Goal: Information Seeking & Learning: Learn about a topic

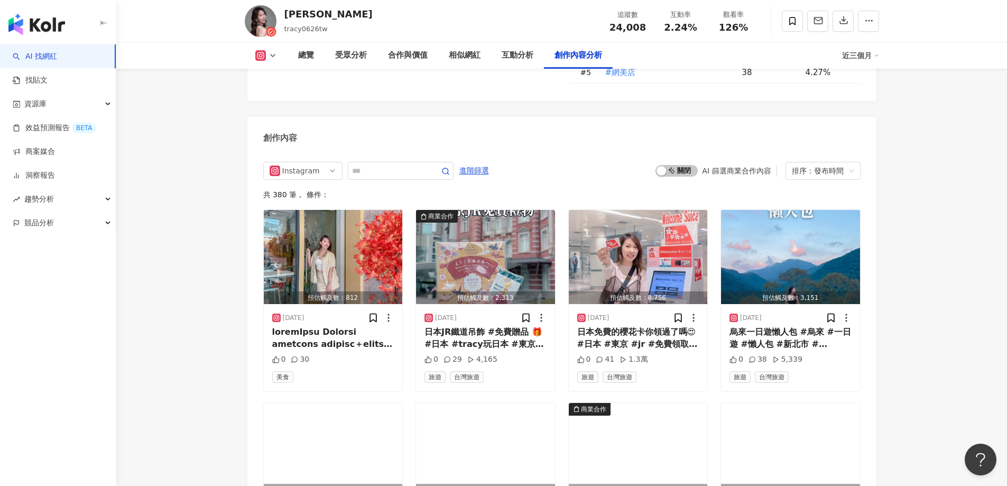
scroll to position [3238, 0]
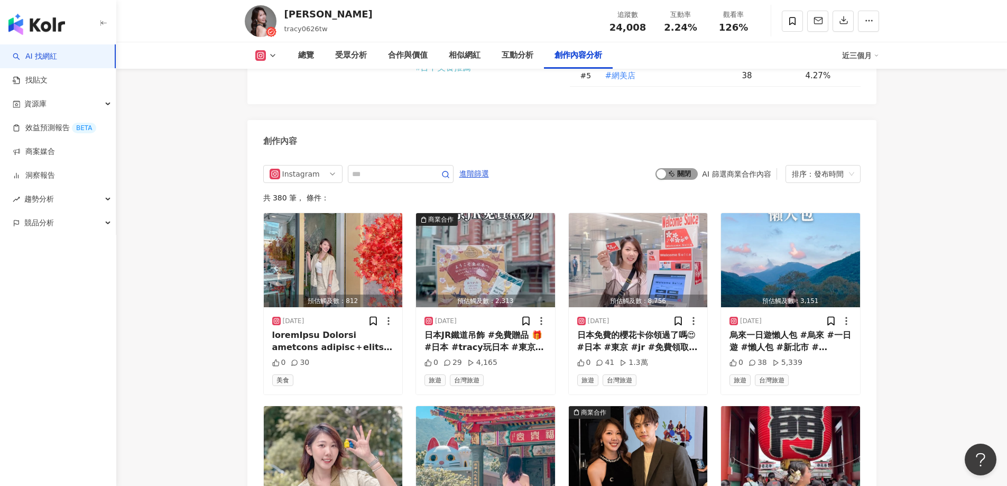
click at [693, 168] on span "啟動 關閉" at bounding box center [677, 174] width 42 height 12
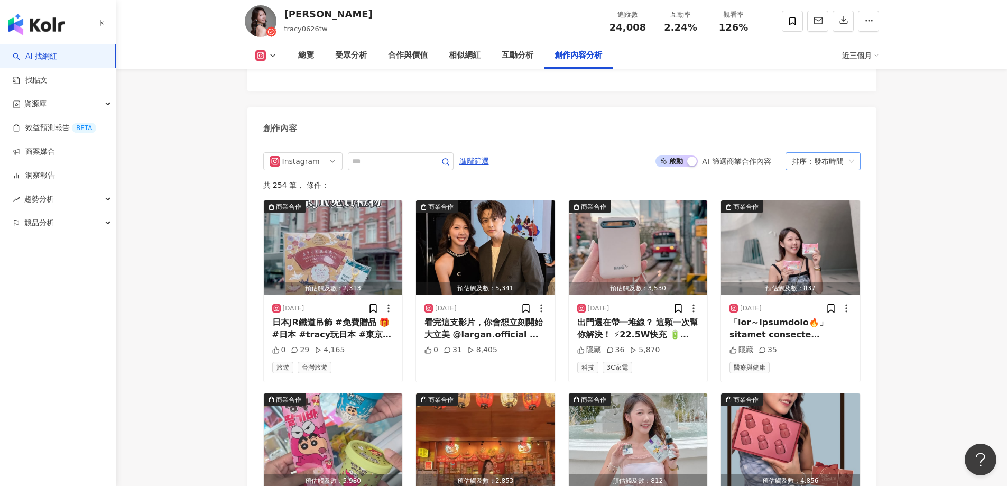
click at [822, 153] on div "排序：發布時間" at bounding box center [818, 161] width 53 height 17
click at [810, 179] on div "觀看數" at bounding box center [823, 181] width 58 height 12
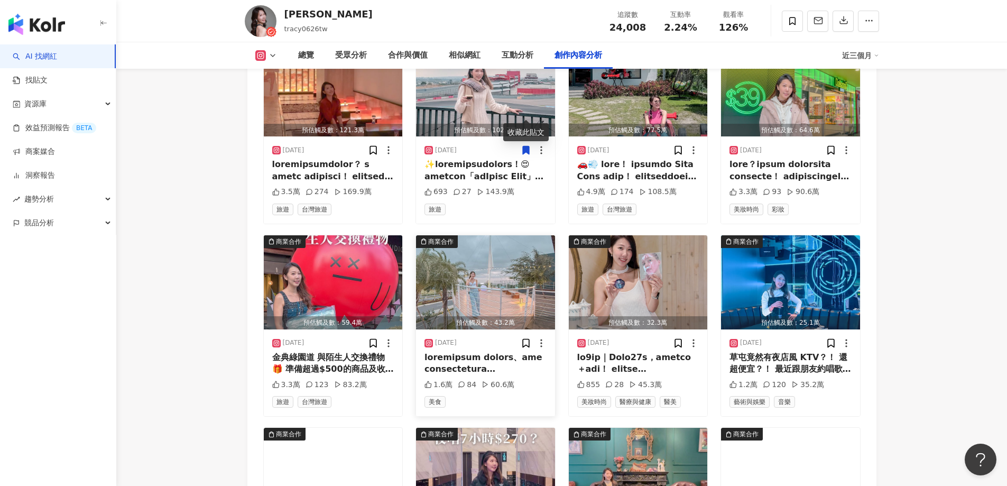
scroll to position [3409, 0]
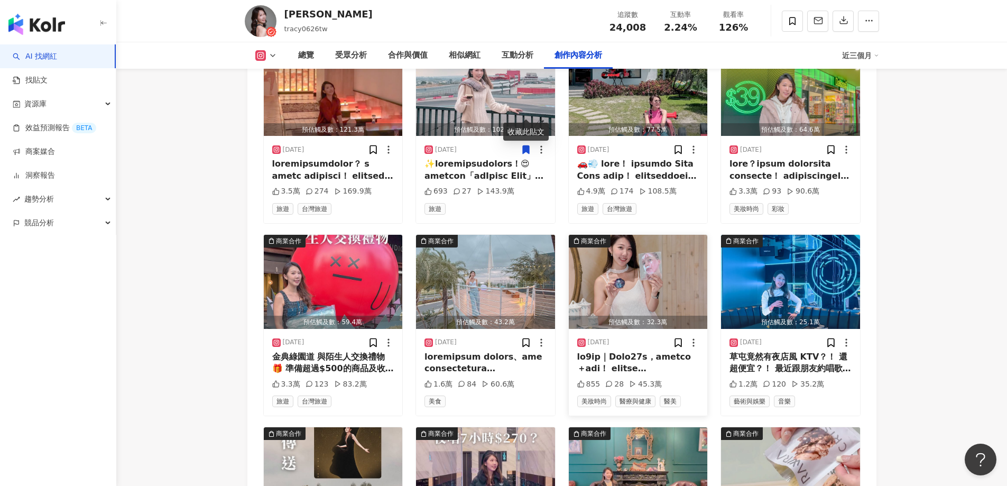
click at [653, 248] on img "button" at bounding box center [638, 282] width 139 height 94
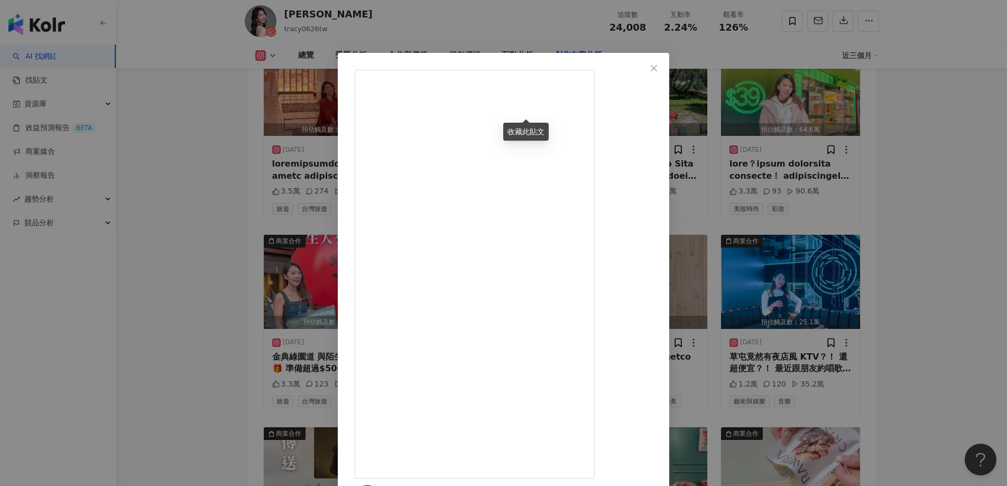
click at [217, 247] on div "Tracy 2025/4/30 855 28 45.3萬 查看原始貼文" at bounding box center [503, 243] width 1007 height 486
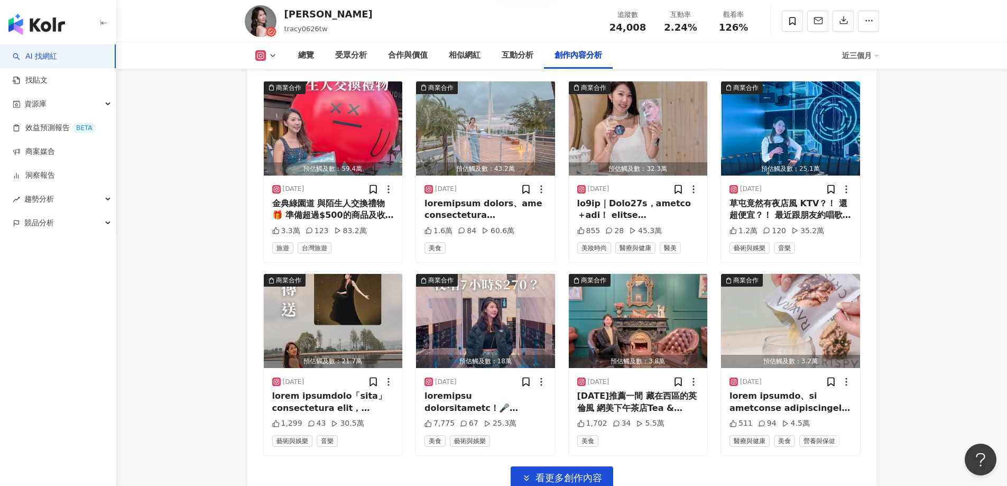
scroll to position [3568, 0]
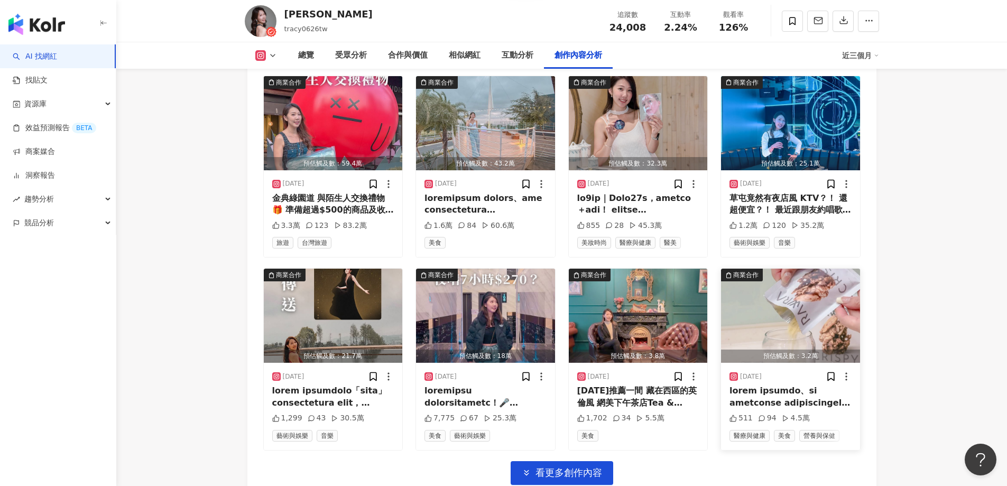
click at [766, 278] on img "button" at bounding box center [790, 316] width 139 height 94
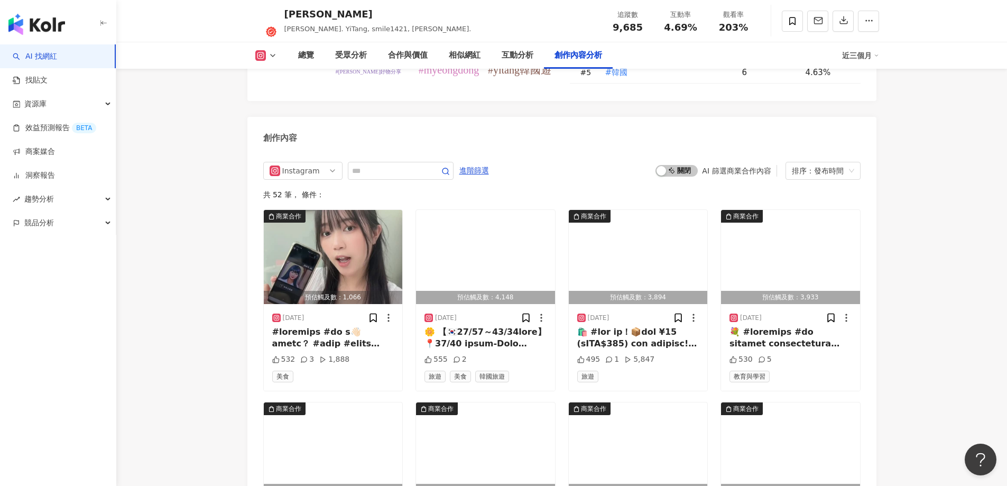
scroll to position [3167, 0]
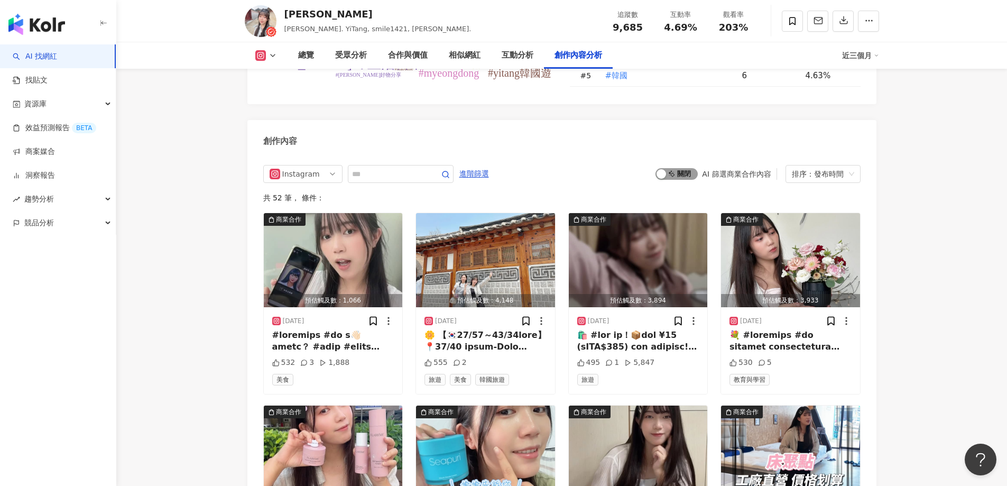
click at [679, 180] on span "啟動 關閉" at bounding box center [677, 174] width 42 height 12
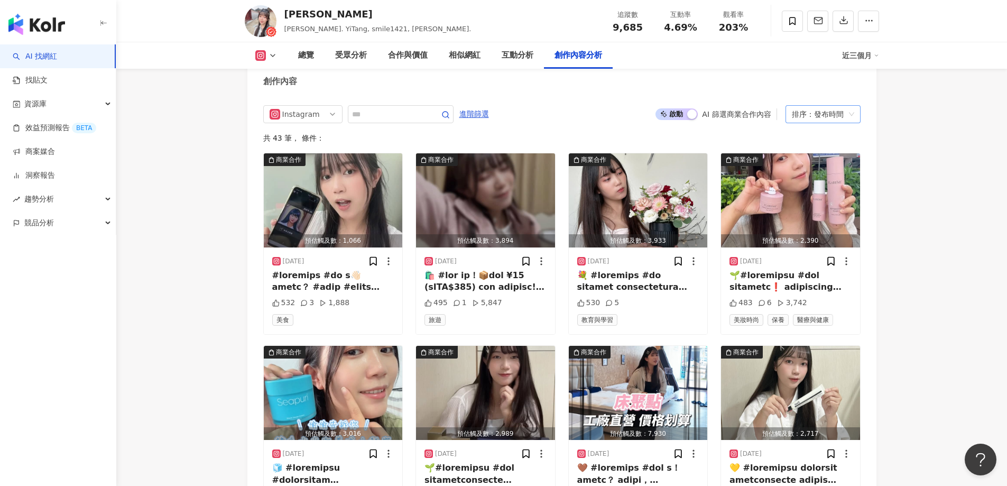
click at [808, 123] on div "排序：發布時間" at bounding box center [818, 114] width 53 height 17
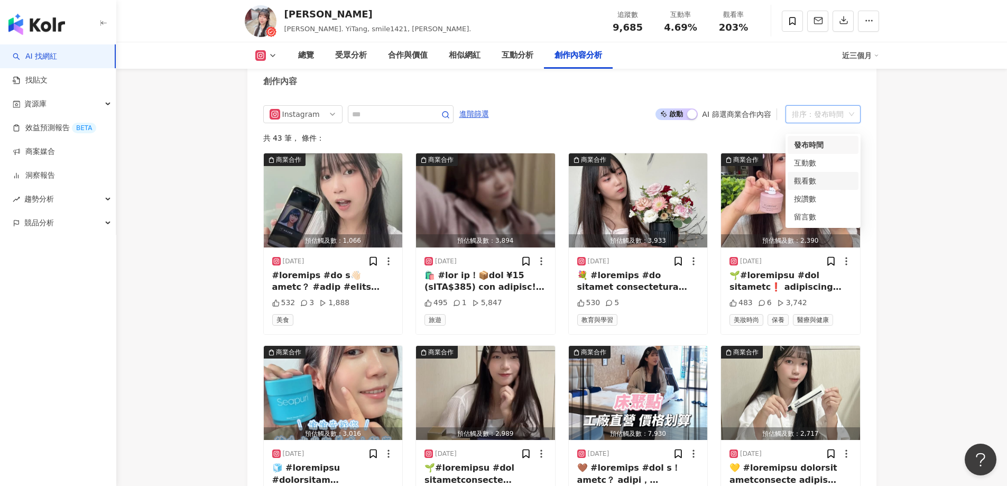
click at [798, 181] on div "觀看數" at bounding box center [823, 181] width 58 height 12
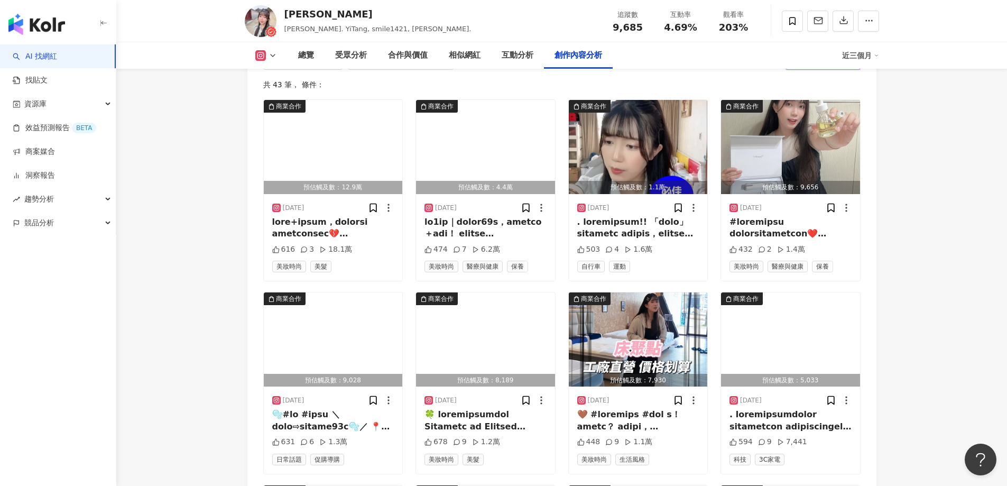
scroll to position [3279, 0]
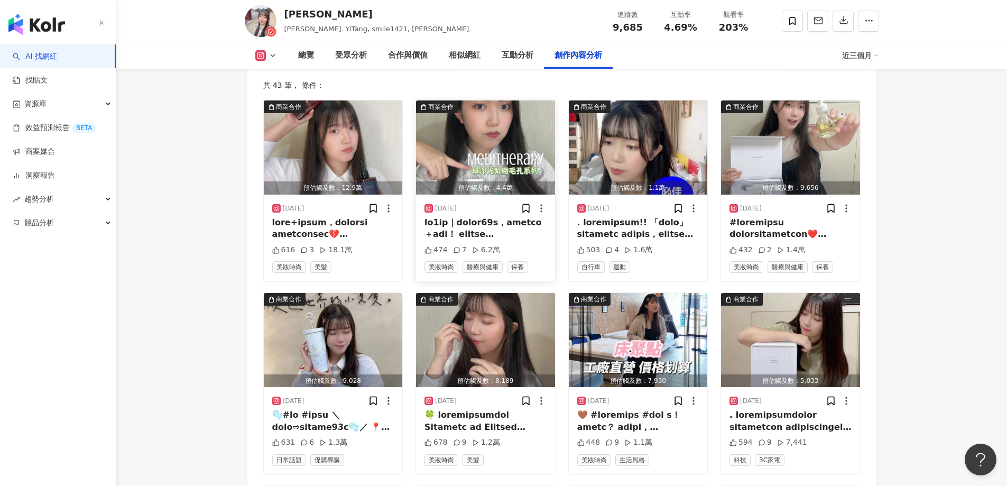
click at [474, 158] on img "button" at bounding box center [485, 147] width 139 height 94
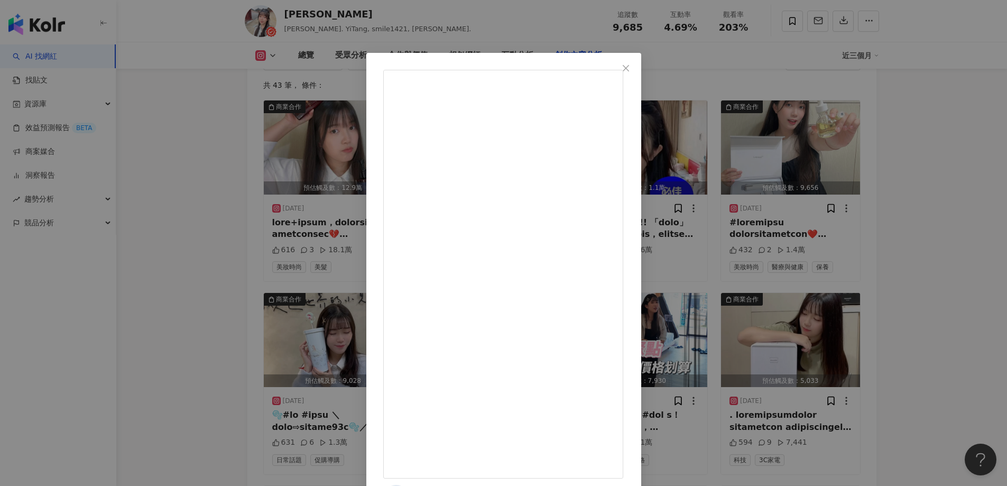
scroll to position [357, 0]
click at [189, 176] on div "伊棠YiTang 2025/4/29 474 7 6.2萬 查看原始貼文" at bounding box center [503, 243] width 1007 height 486
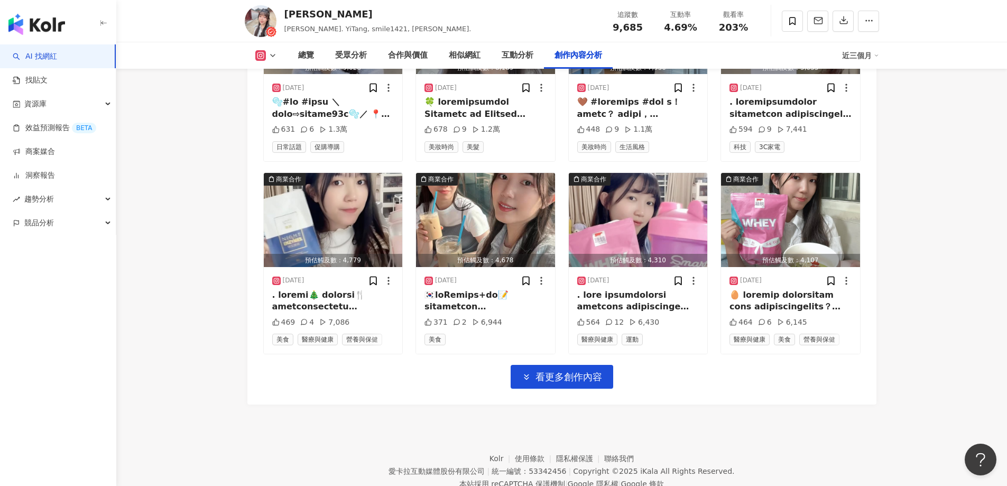
scroll to position [3597, 0]
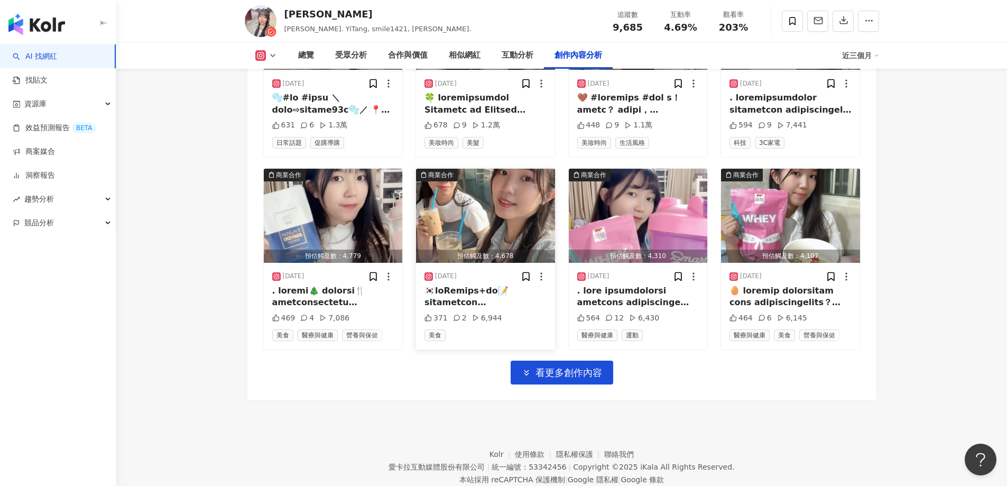
click at [471, 234] on img "button" at bounding box center [485, 216] width 139 height 94
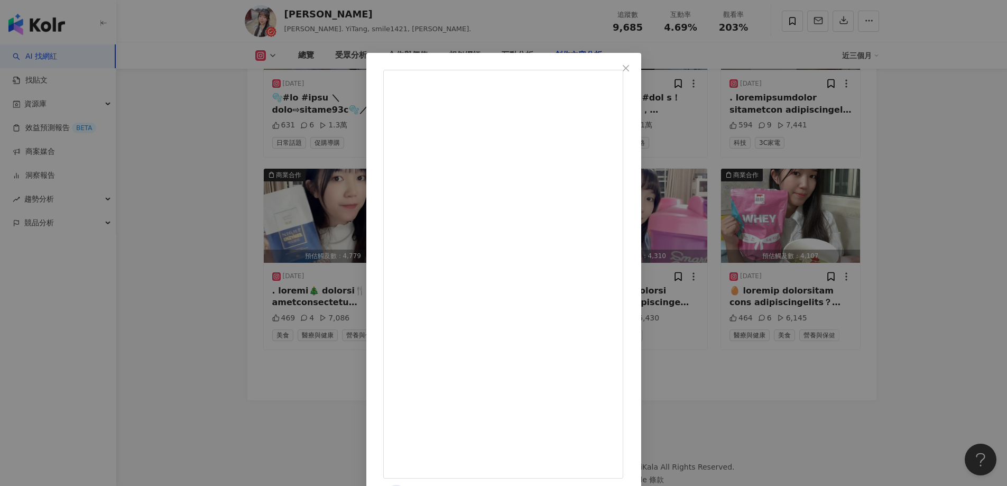
click at [256, 269] on div "伊棠YiTang 2025/7/6 371 2 6,944 查看原始貼文" at bounding box center [503, 243] width 1007 height 486
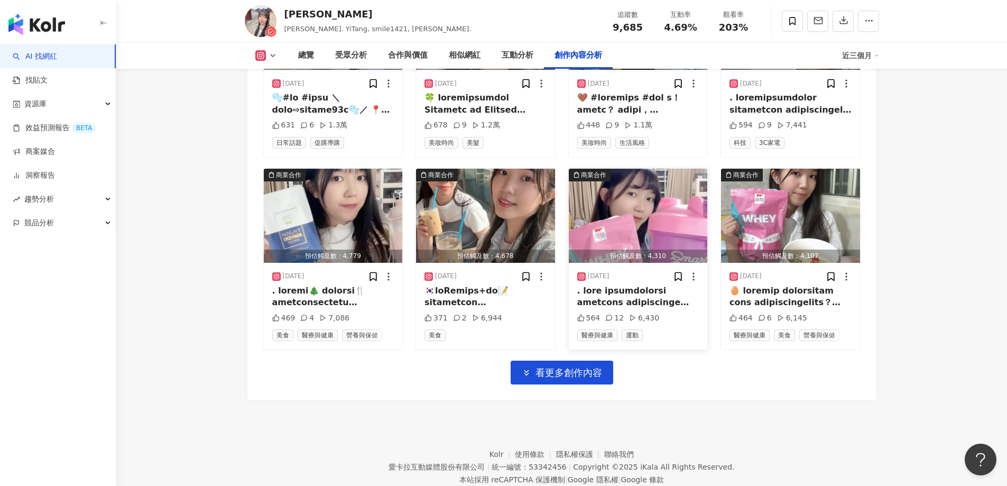
click at [616, 229] on img "button" at bounding box center [638, 216] width 139 height 94
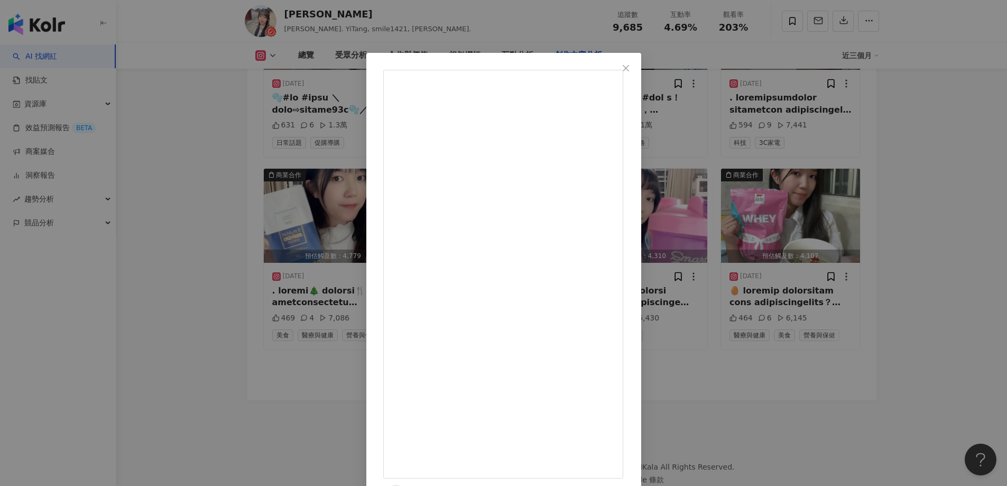
scroll to position [171, 0]
click at [207, 214] on div "伊棠YiTang 2024/10/21 564 12 6,430 查看原始貼文" at bounding box center [503, 243] width 1007 height 486
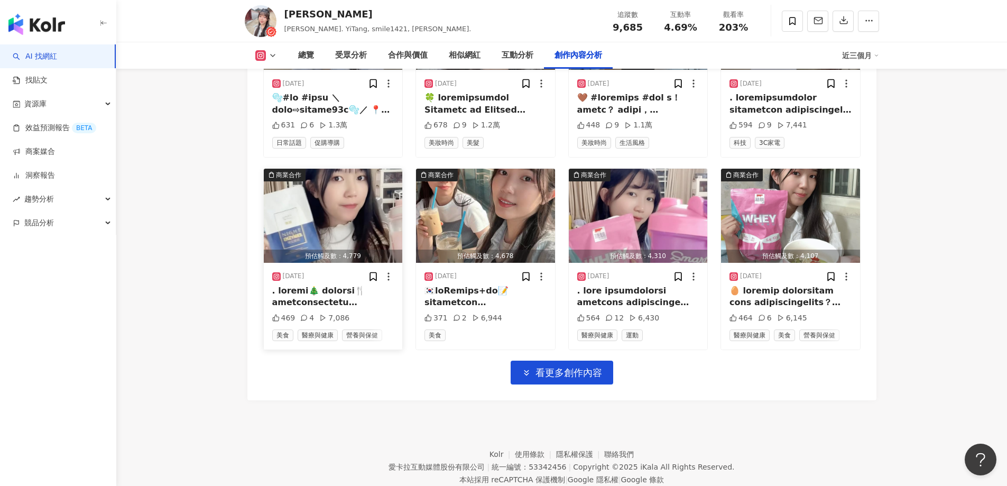
click at [348, 236] on img "button" at bounding box center [333, 216] width 139 height 94
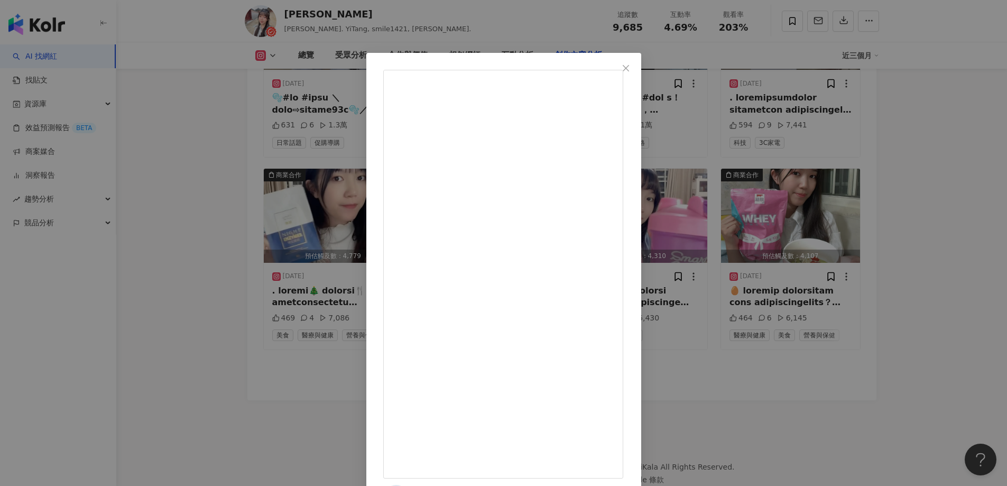
click at [232, 228] on div "伊棠YiTang 2024/12/16 469 4 7,086 查看原始貼文" at bounding box center [503, 243] width 1007 height 486
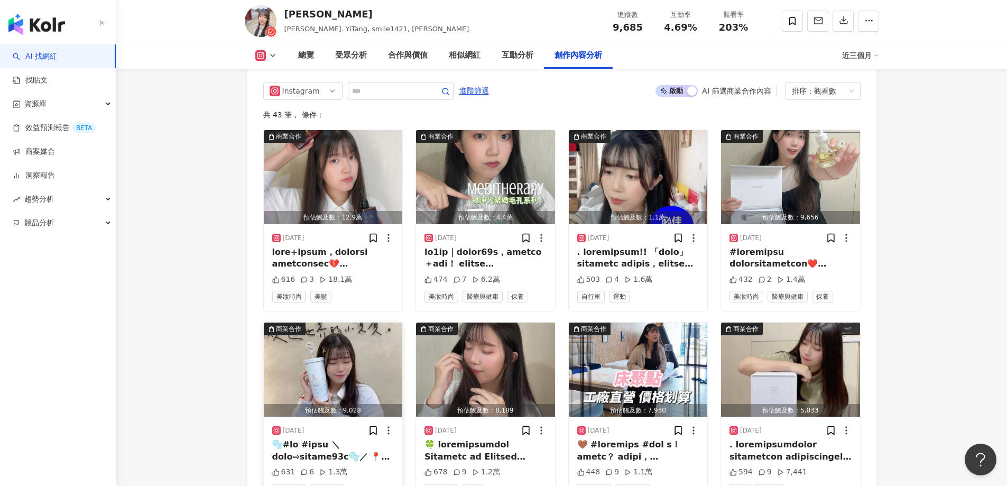
scroll to position [3227, 0]
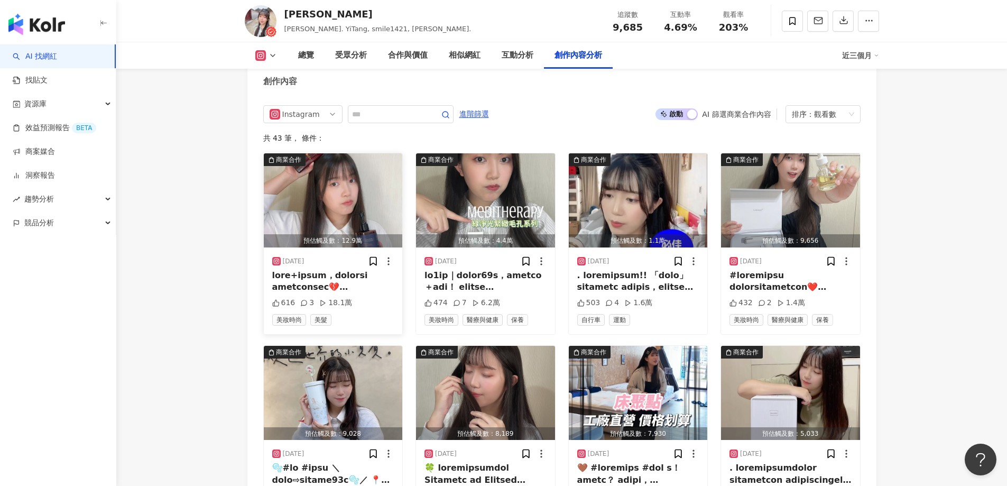
click at [355, 219] on img "button" at bounding box center [333, 200] width 139 height 94
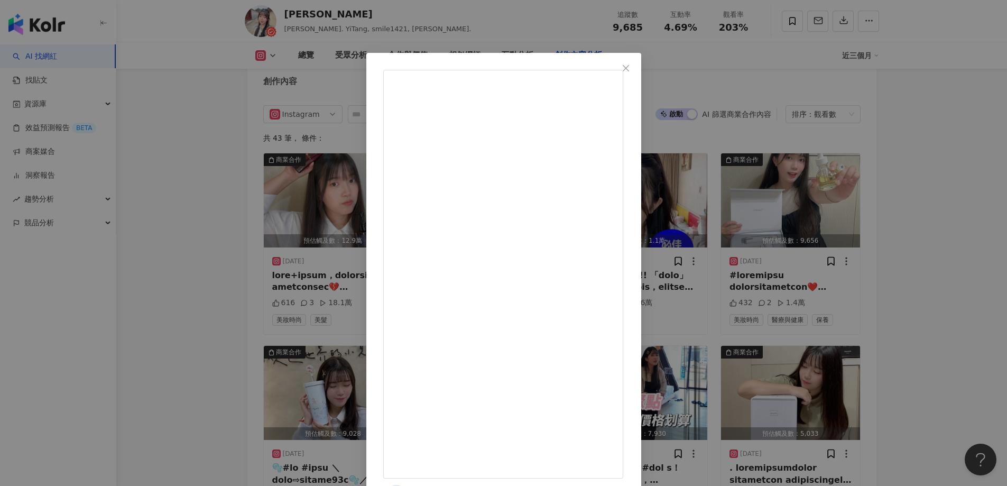
scroll to position [403, 0]
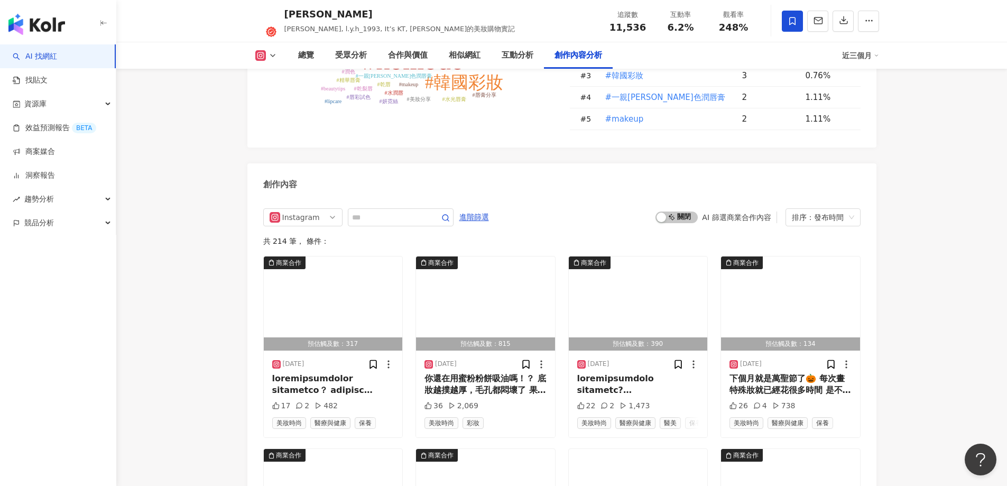
scroll to position [3205, 0]
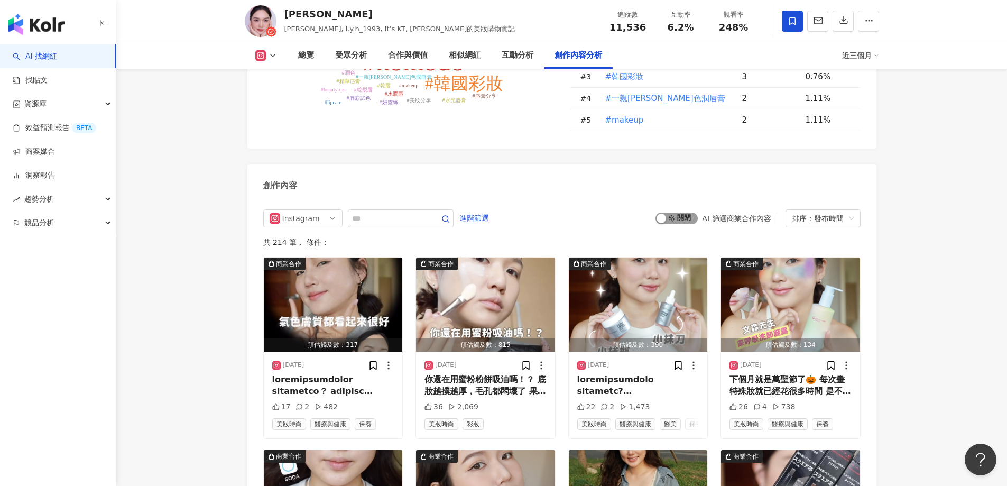
click at [687, 213] on span "啟動 關閉" at bounding box center [677, 219] width 42 height 12
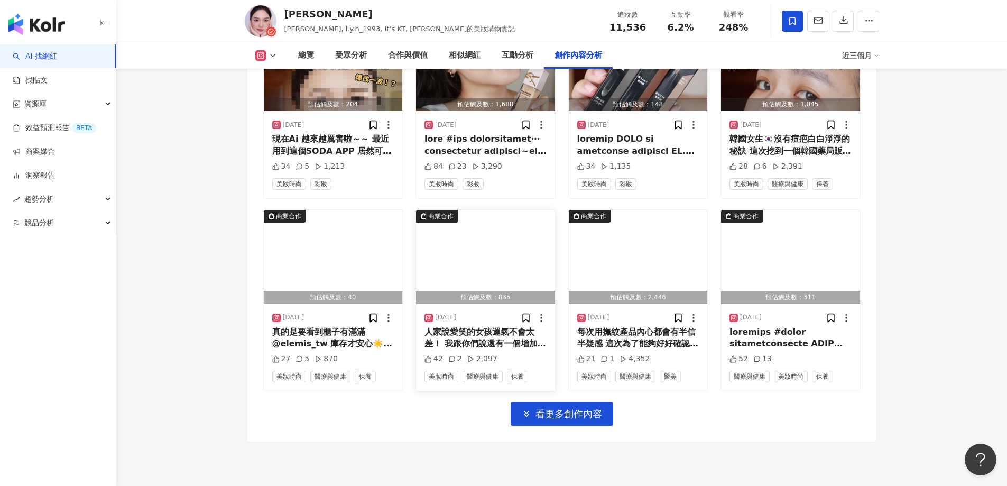
scroll to position [3704, 0]
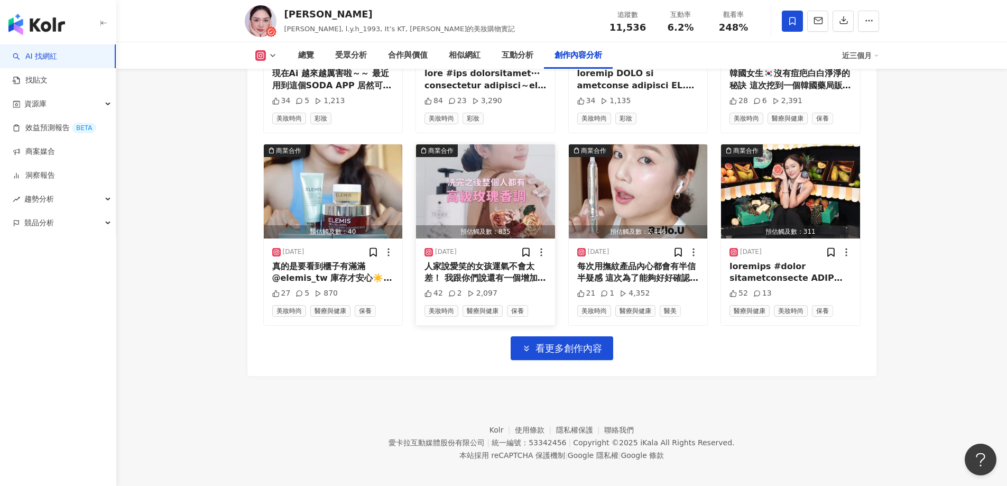
click at [446, 190] on img "button" at bounding box center [485, 191] width 139 height 94
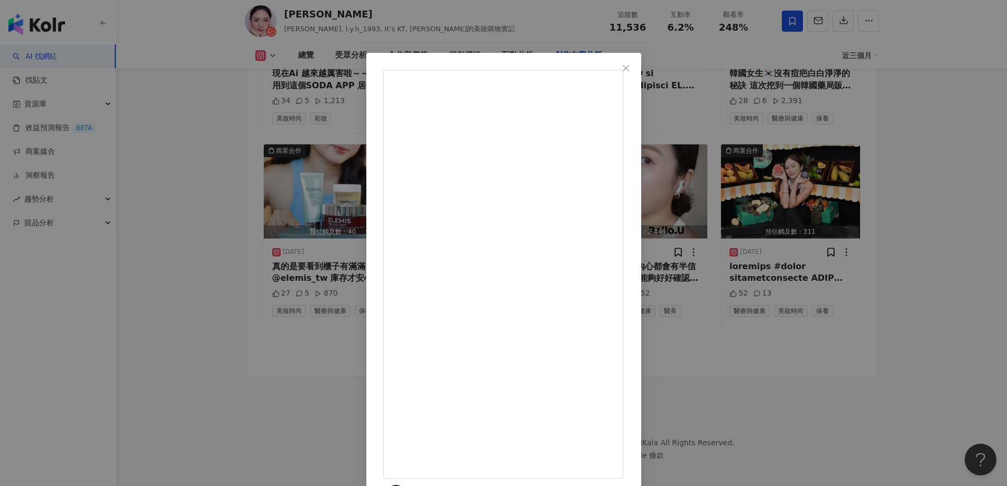
click at [185, 263] on div "李凱蒂 Katherine 2025/9/12 人家說愛笑的女孩運氣不會太差！ 我跟你們說還有一個增加運勢的大好方式！！ 就是讓身上保持隨時都有淡淡香氣環繞 …" at bounding box center [503, 243] width 1007 height 486
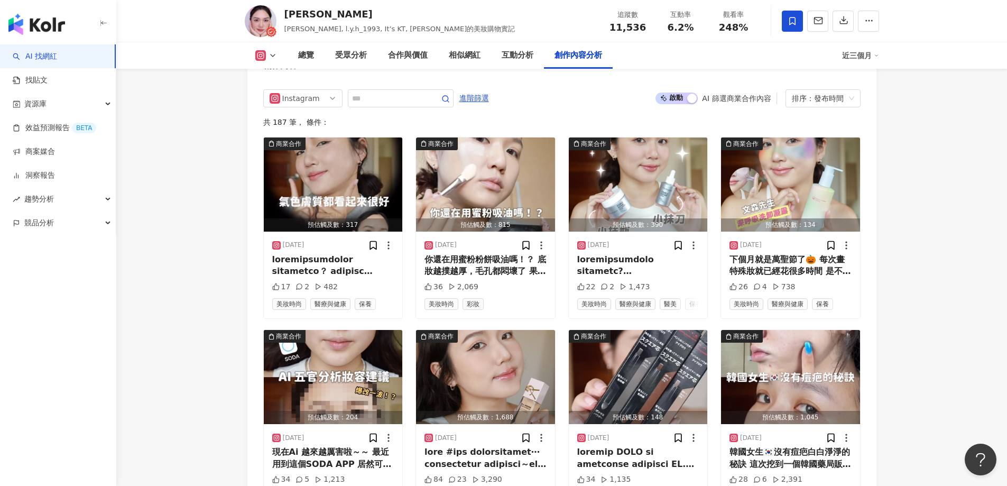
scroll to position [3175, 0]
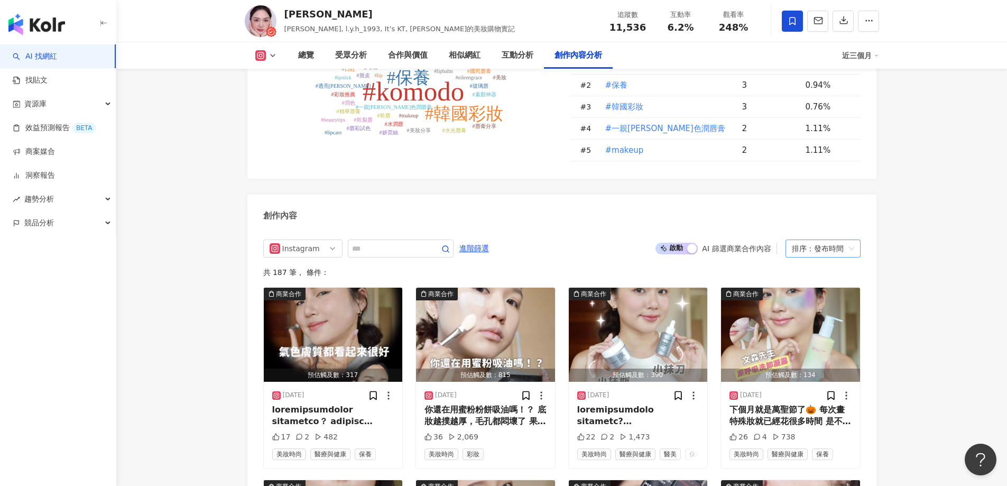
click at [812, 240] on div "排序：發布時間" at bounding box center [818, 248] width 53 height 17
click at [801, 290] on div "觀看數" at bounding box center [823, 292] width 58 height 12
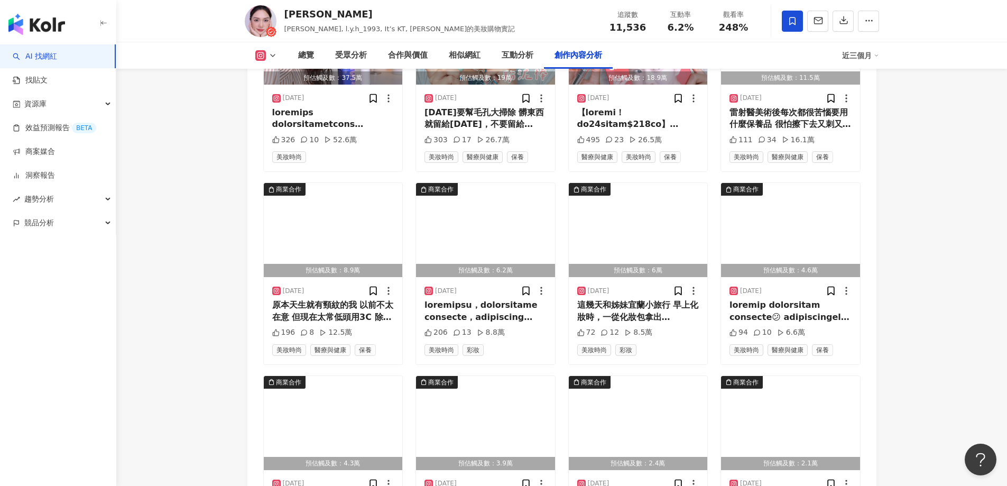
scroll to position [3497, 0]
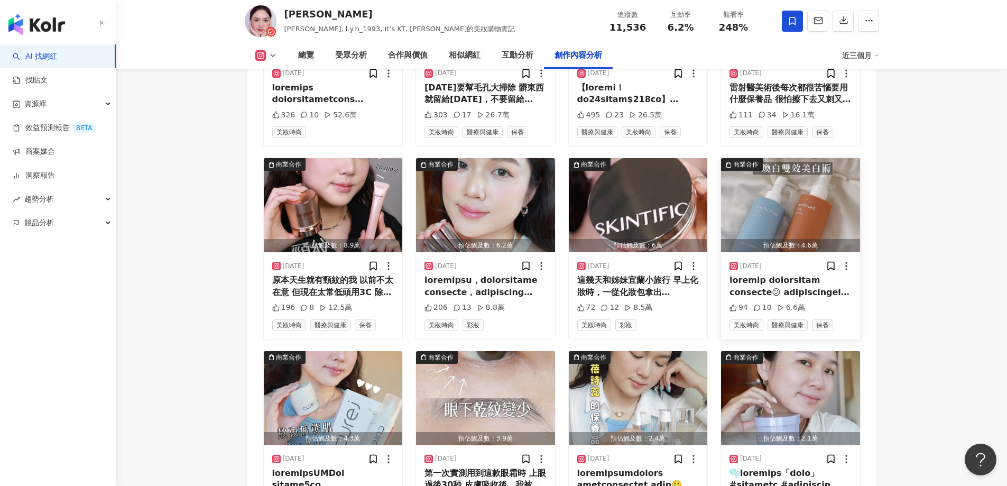
click at [768, 204] on img "button" at bounding box center [790, 205] width 139 height 94
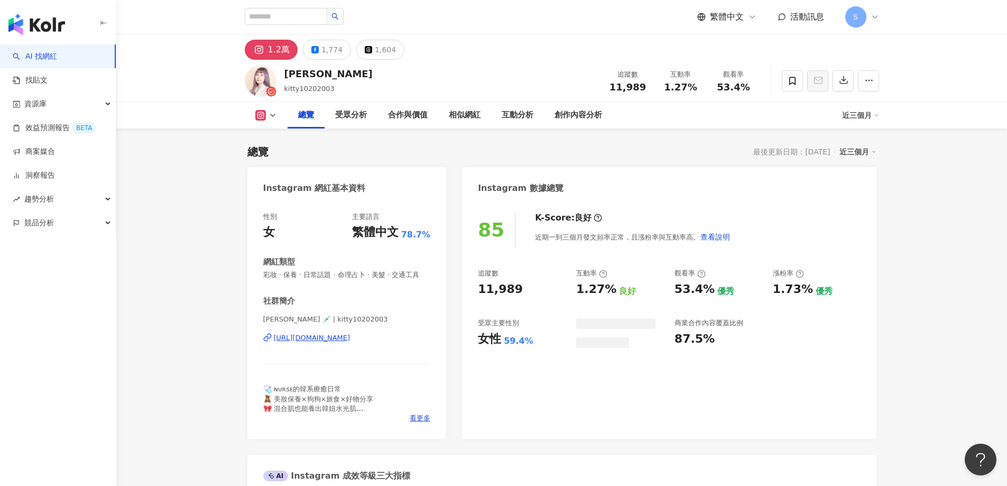
scroll to position [65, 0]
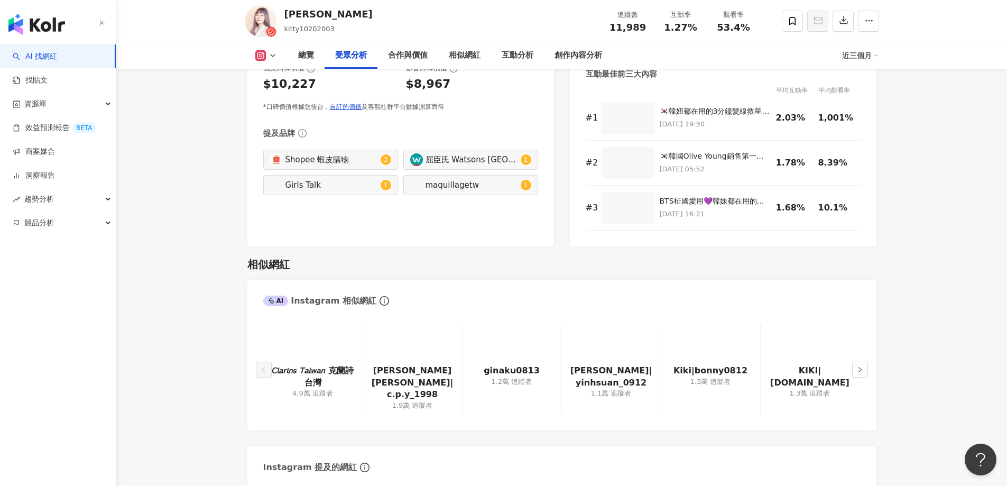
scroll to position [1599, 0]
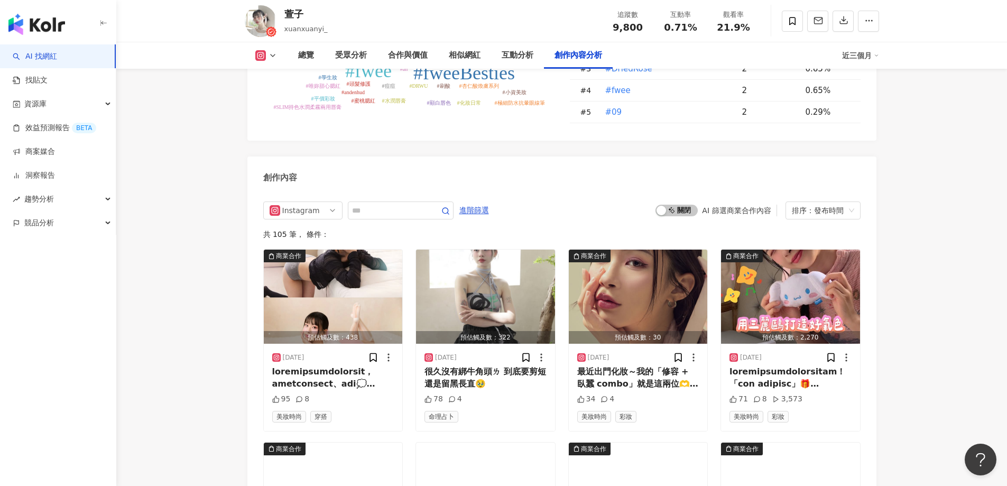
scroll to position [3226, 0]
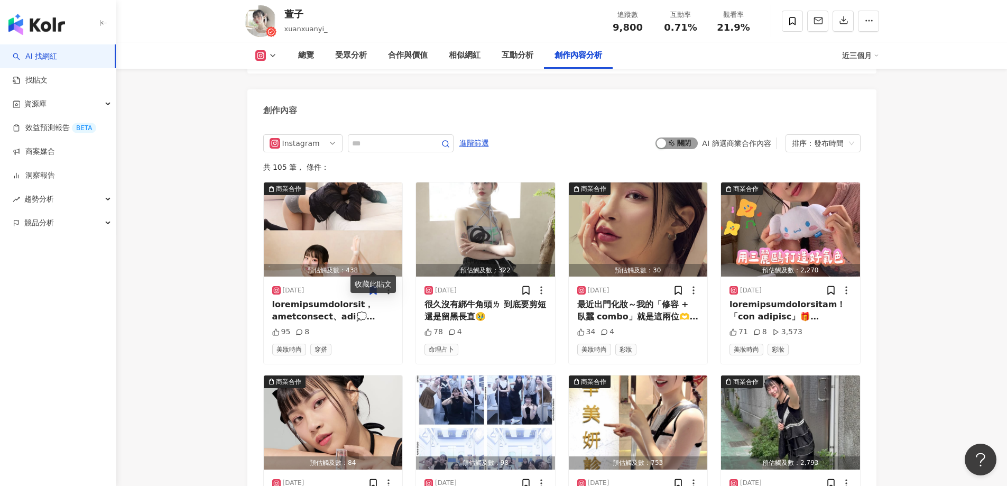
click at [684, 137] on span "啟動 關閉" at bounding box center [677, 143] width 42 height 12
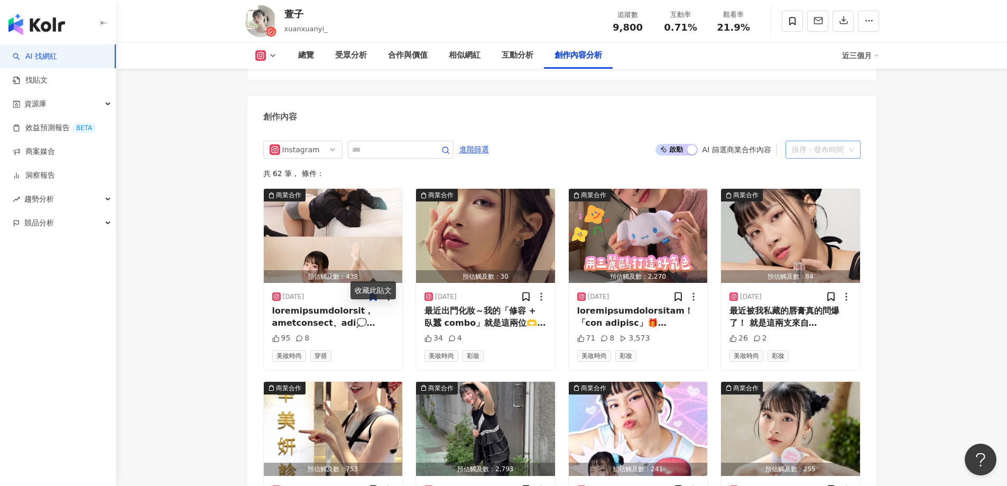
click at [813, 141] on div "排序：發布時間" at bounding box center [818, 149] width 53 height 17
click at [812, 183] on div "觀看數" at bounding box center [823, 181] width 58 height 12
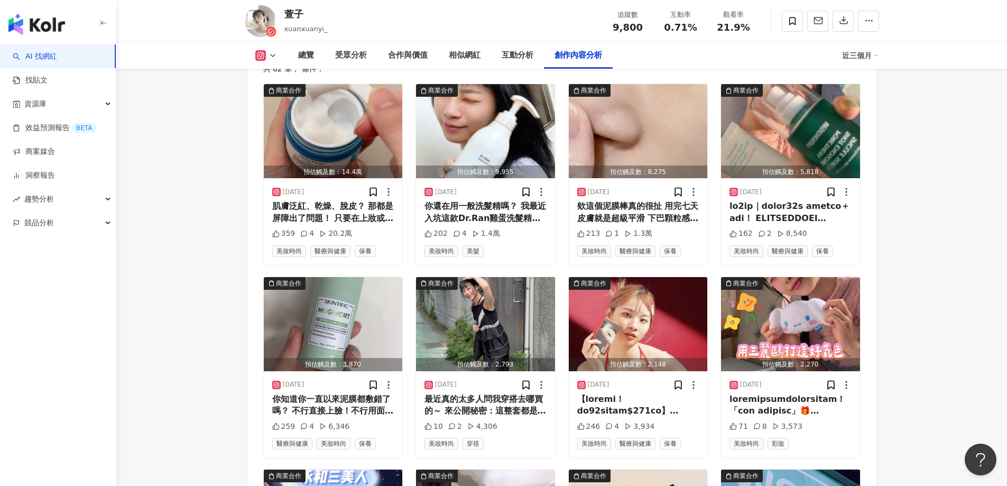
scroll to position [3272, 0]
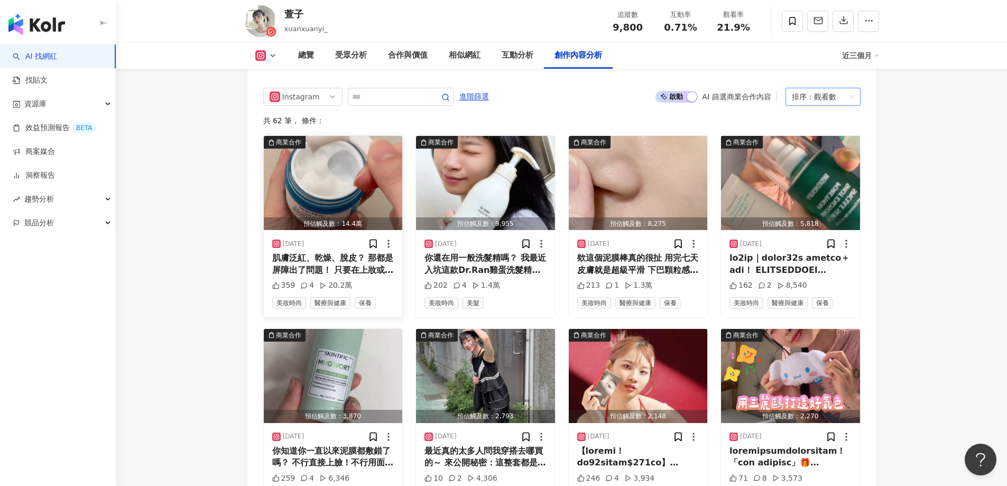
click at [331, 174] on img "button" at bounding box center [333, 183] width 139 height 94
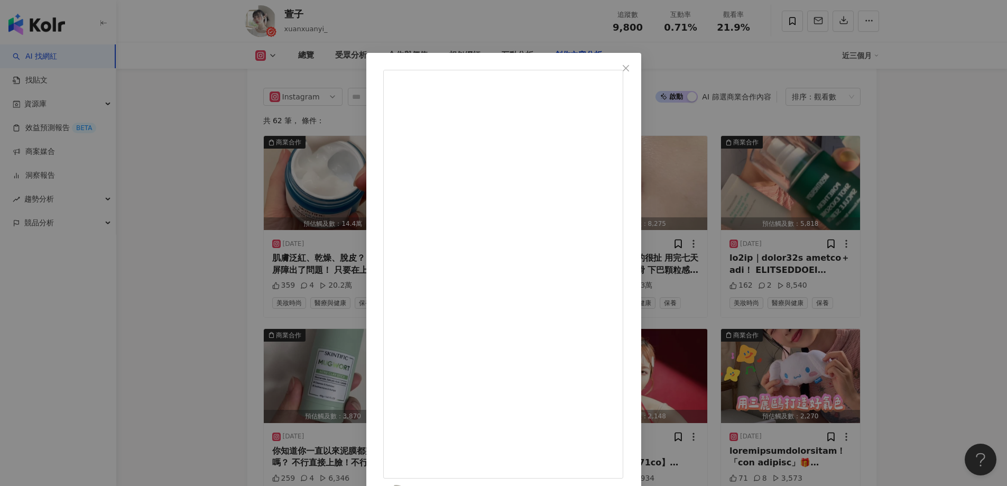
click at [224, 243] on div "萱子 2025/3/3 肌膚泛紅、乾燥、脫皮？ 那都是屏障出了問題！ 只要在上妝或是化妝水後擦上小藍霜 要皮膚掐出水都不是問題啦🥰👌🏻 @skintifict…" at bounding box center [503, 243] width 1007 height 486
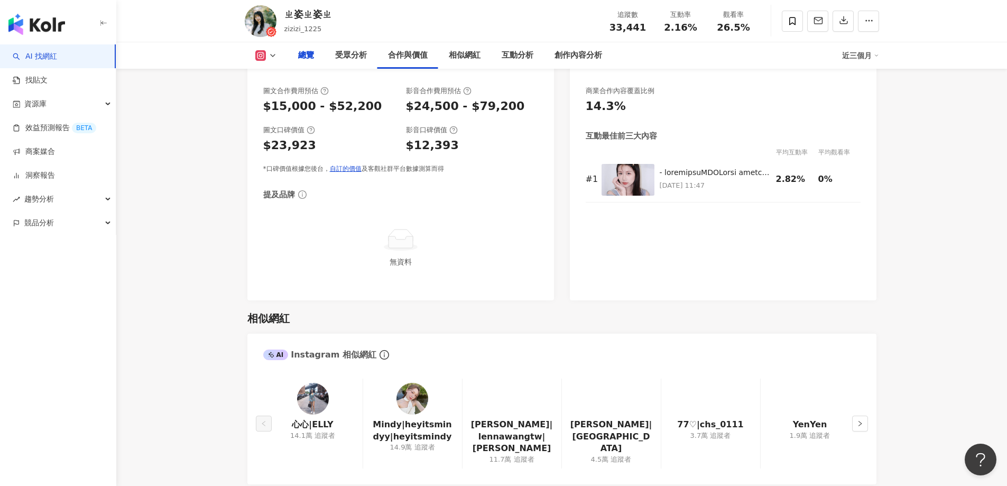
scroll to position [964, 0]
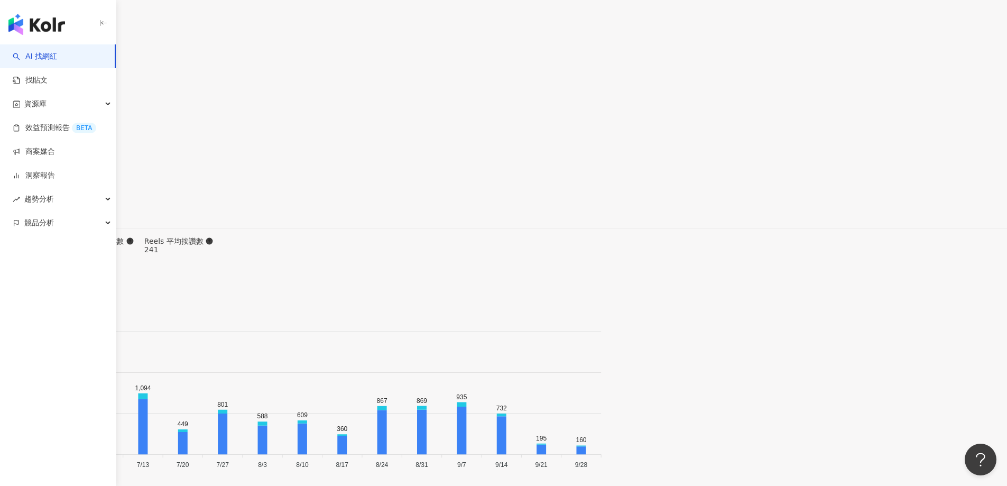
scroll to position [3185, 0]
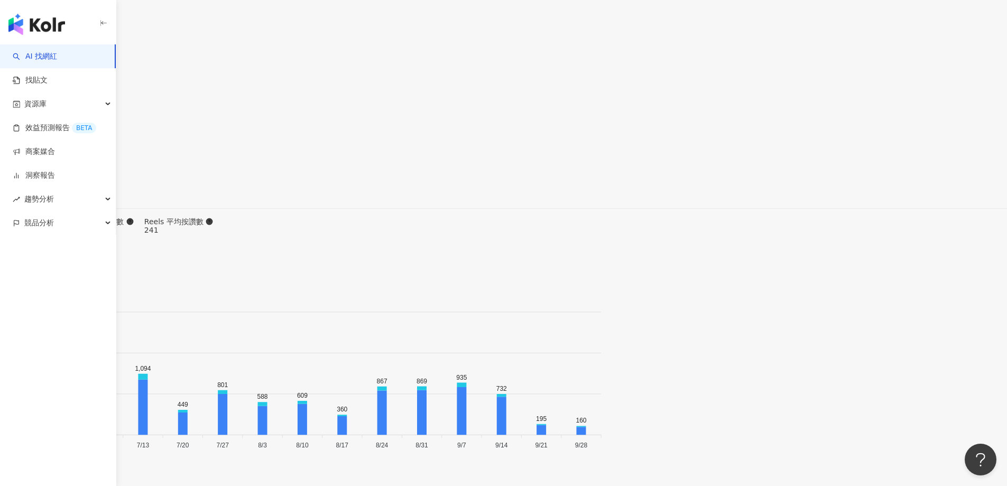
click at [810, 183] on div "觀看數" at bounding box center [823, 181] width 58 height 12
click at [821, 141] on div "發布時間" at bounding box center [823, 145] width 58 height 12
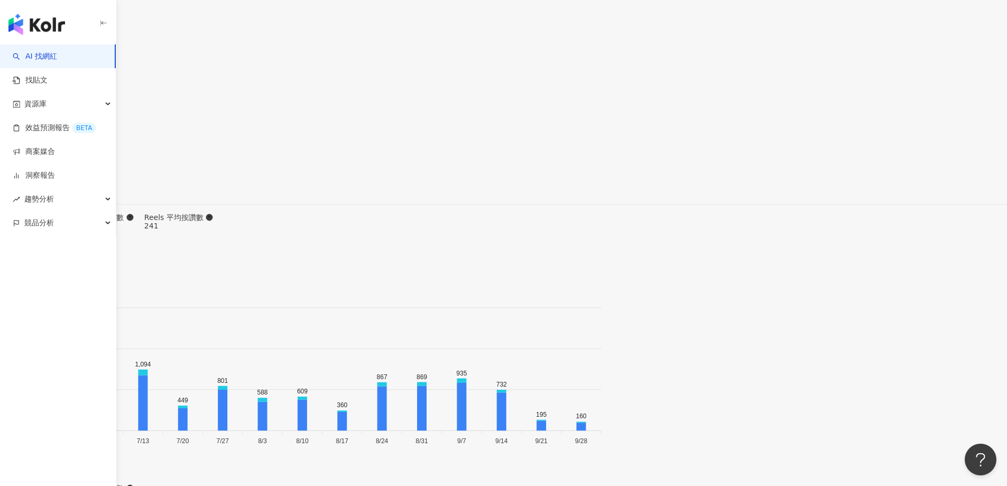
scroll to position [3121, 0]
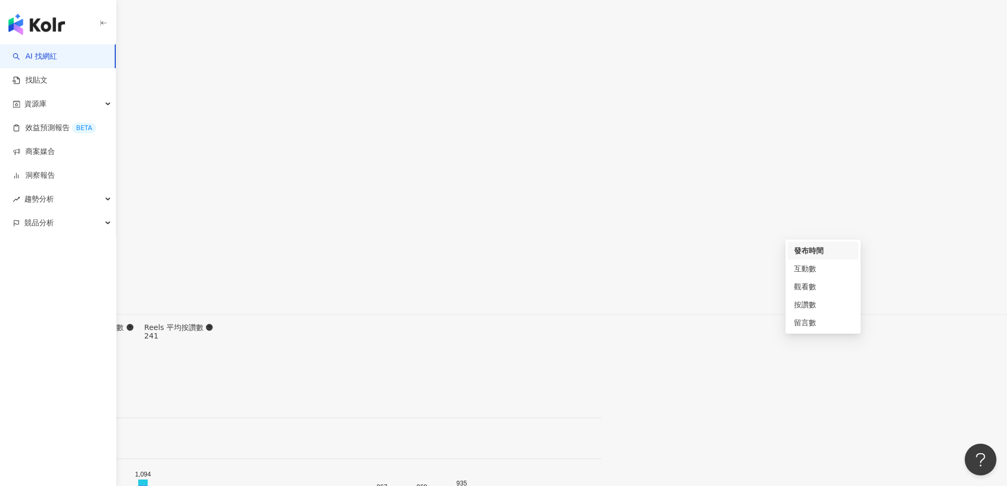
click at [804, 290] on div "觀看數" at bounding box center [823, 287] width 58 height 12
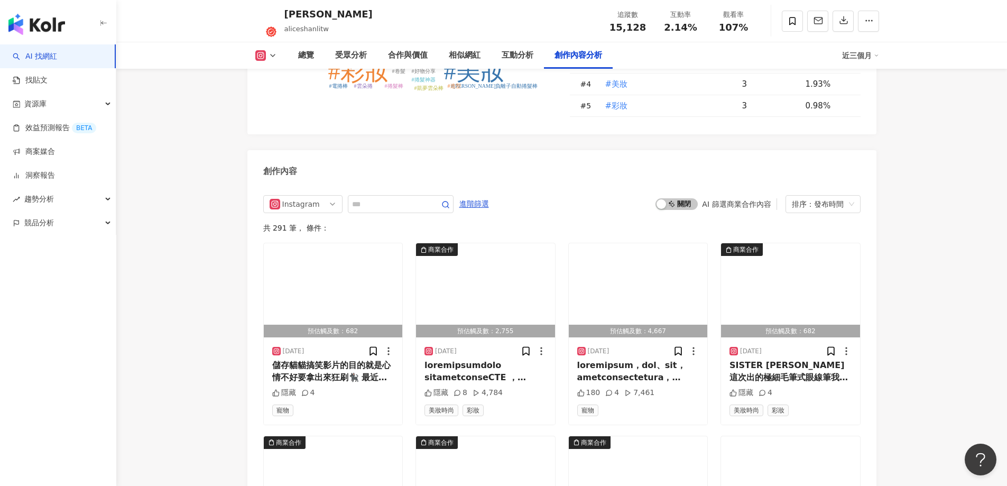
scroll to position [3238, 0]
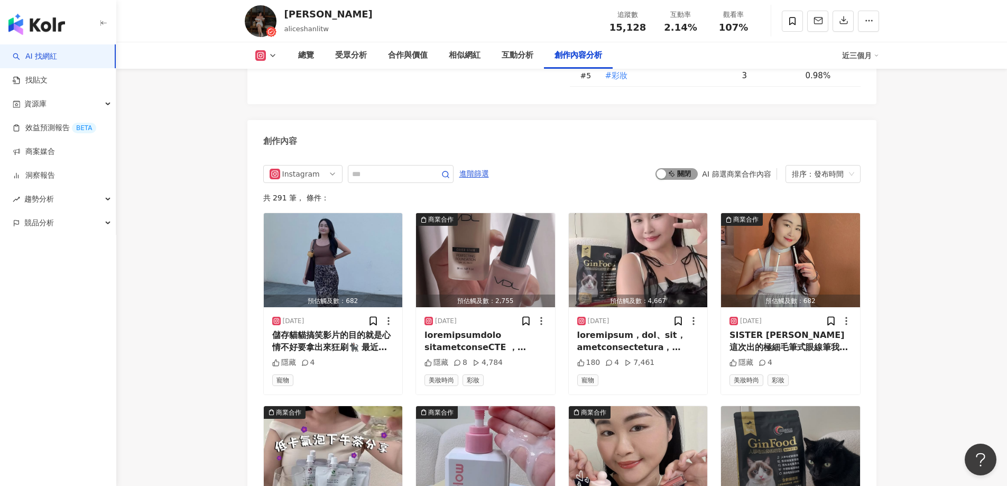
click at [687, 168] on span "啟動 關閉" at bounding box center [677, 174] width 42 height 12
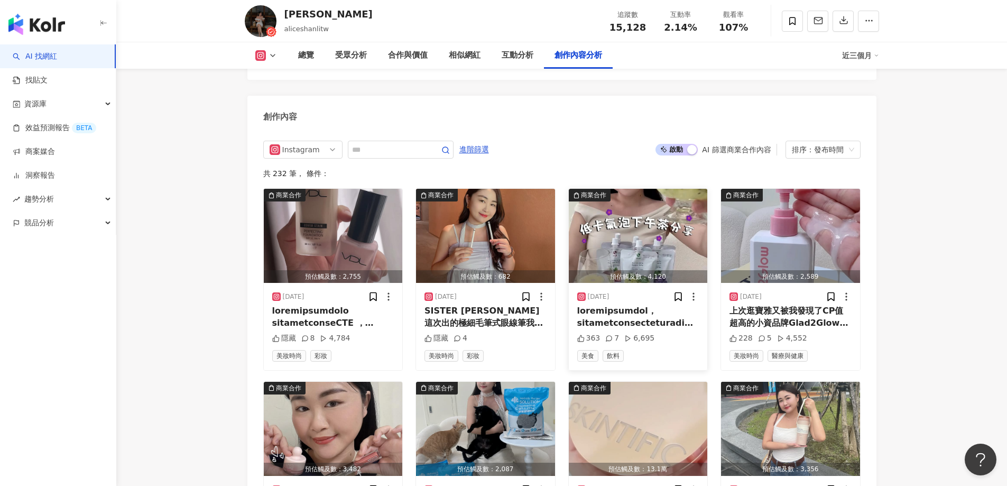
click at [622, 224] on img "button" at bounding box center [638, 236] width 139 height 94
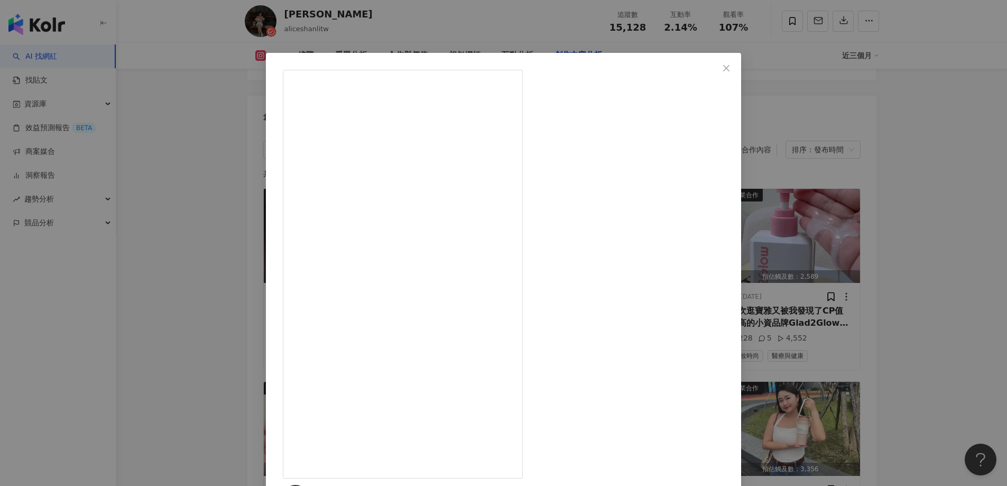
click at [203, 217] on div "alice L 2025/9/28 363 7 6,695 查看原始貼文" at bounding box center [503, 243] width 1007 height 486
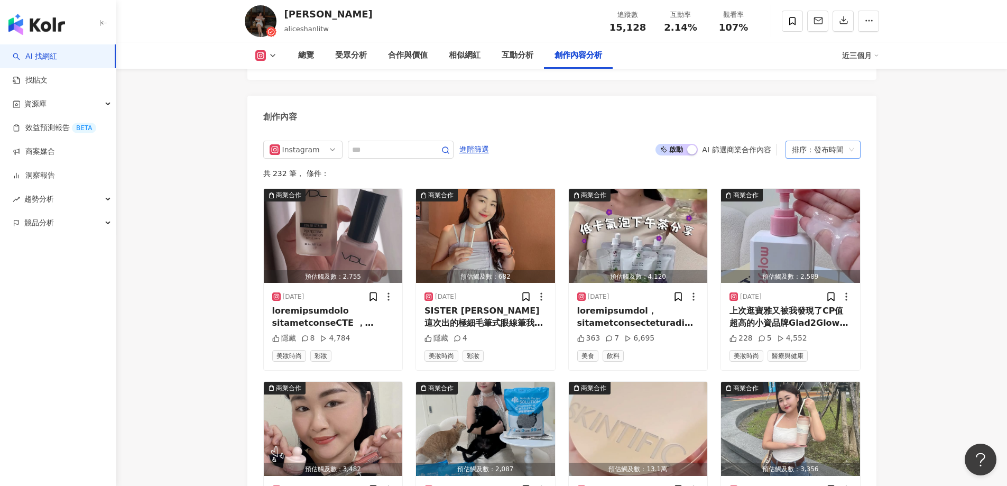
click at [818, 141] on div "排序：發布時間" at bounding box center [818, 149] width 53 height 17
click at [800, 180] on div "觀看數" at bounding box center [823, 181] width 58 height 12
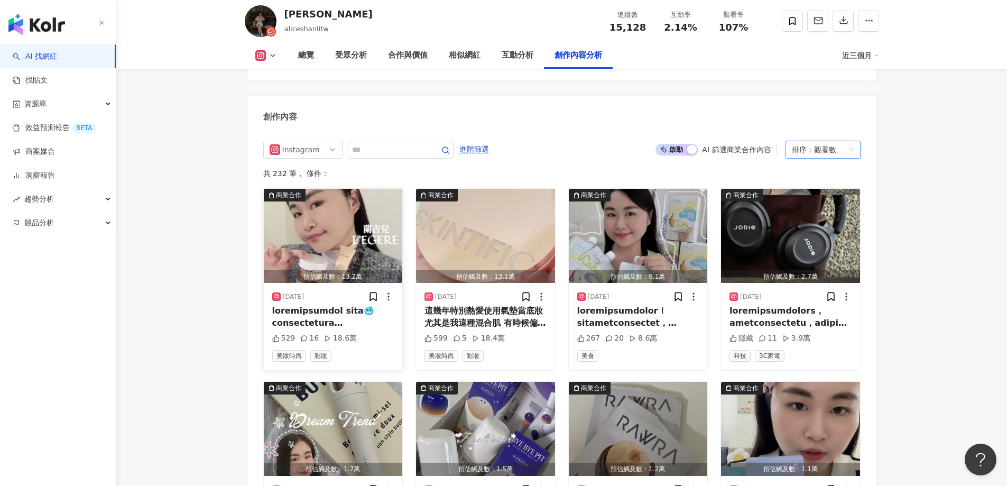
click at [343, 223] on img "button" at bounding box center [333, 236] width 139 height 94
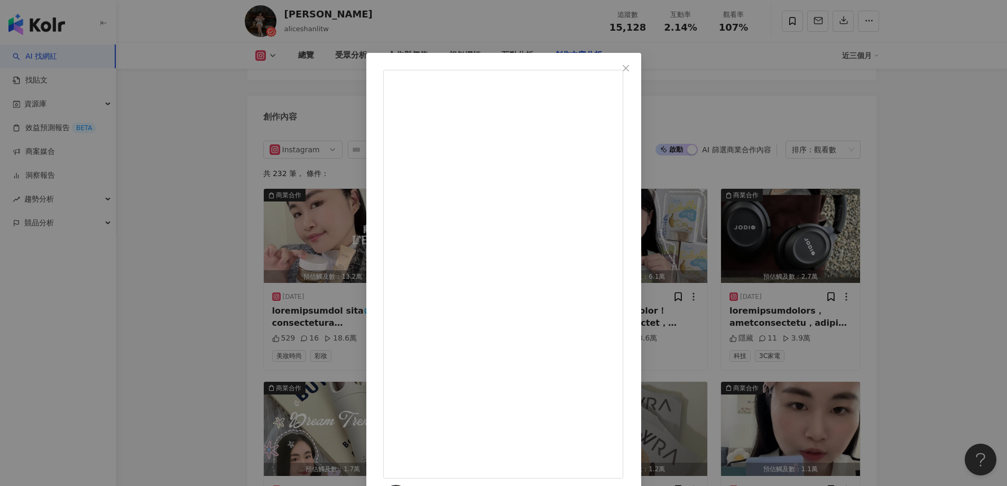
click at [197, 225] on div "alice L 2025/1/20 529 16 18.6萬 查看原始貼文" at bounding box center [503, 243] width 1007 height 486
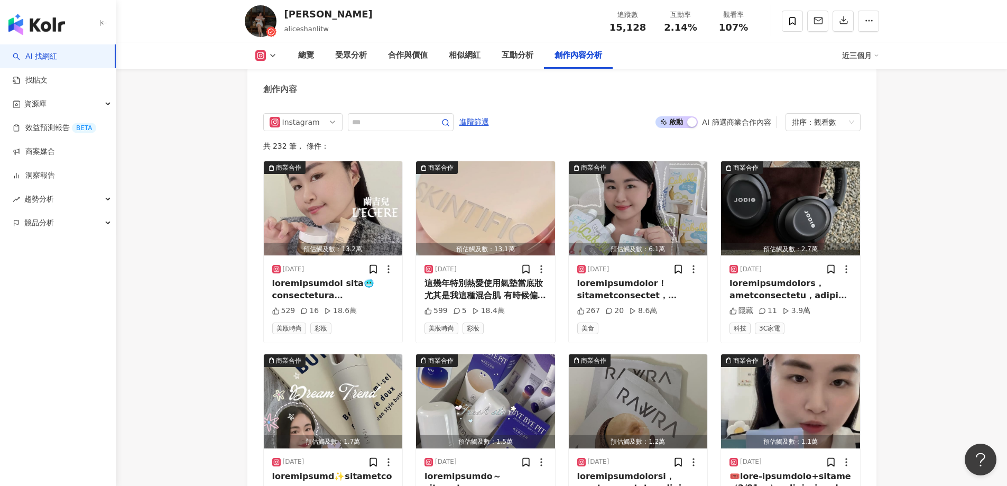
scroll to position [3315, 0]
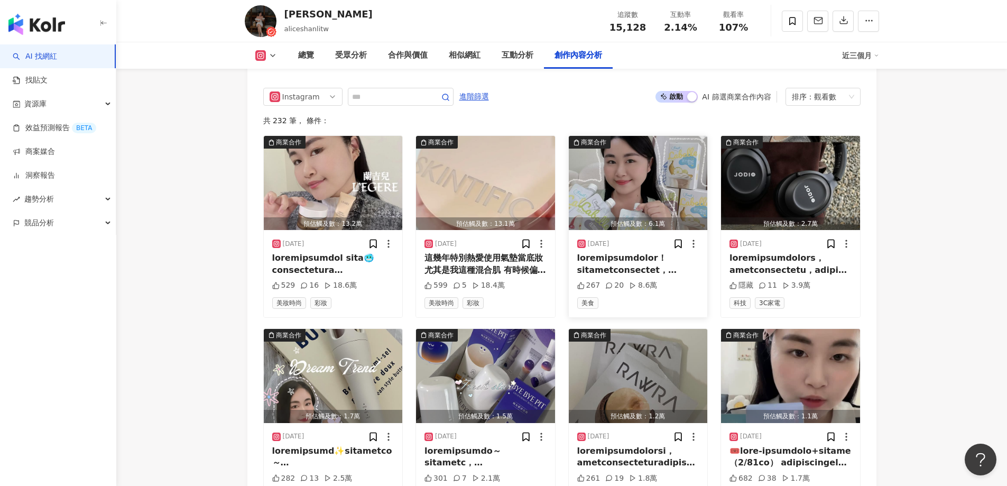
click at [612, 159] on img "button" at bounding box center [638, 183] width 139 height 94
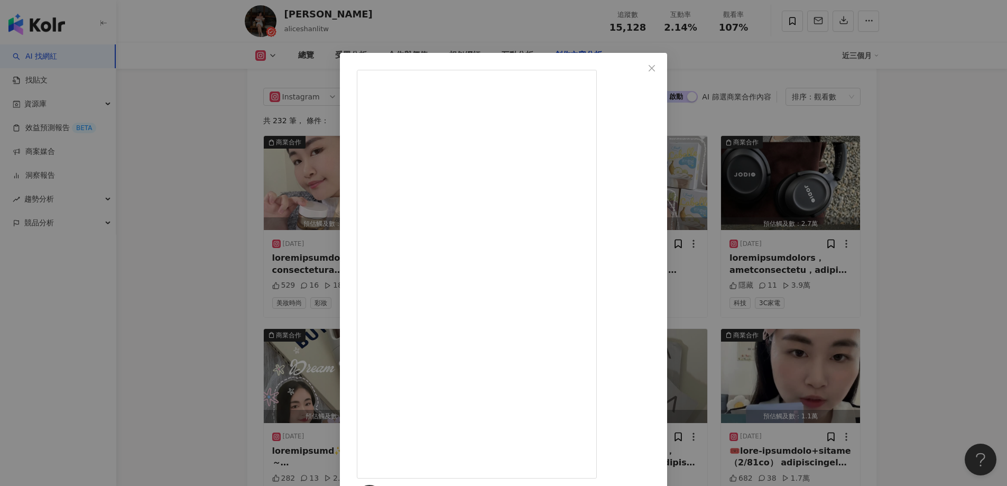
click at [206, 257] on div "alice L 2025/4/2 267 20 8.6萬 查看原始貼文" at bounding box center [503, 243] width 1007 height 486
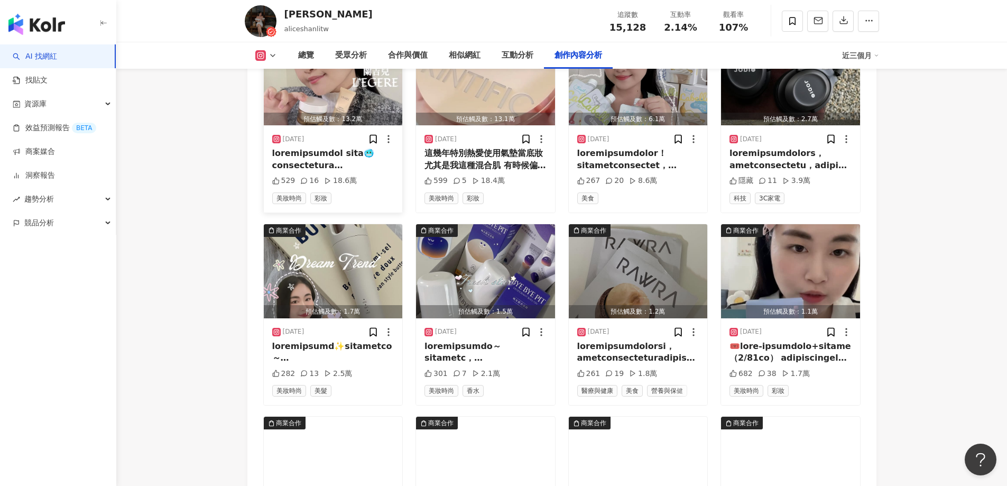
scroll to position [3421, 0]
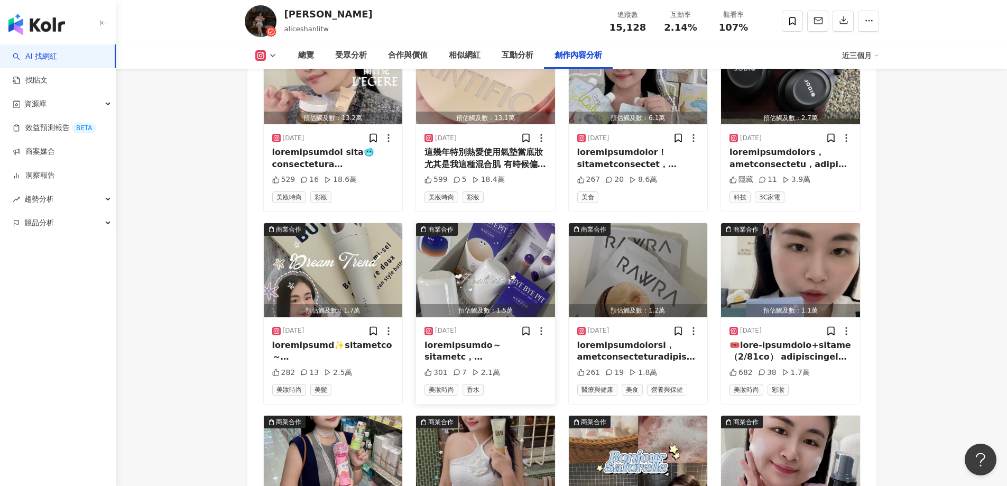
click at [507, 242] on img "button" at bounding box center [485, 270] width 139 height 94
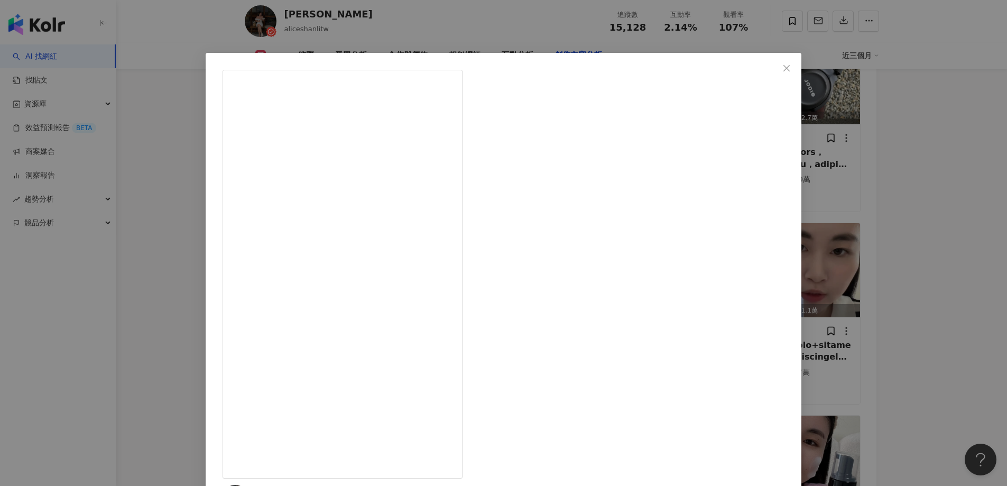
scroll to position [78, 0]
click at [167, 235] on div "alice L 2025/8/15 301 7 2.1萬 查看原始貼文" at bounding box center [503, 243] width 1007 height 486
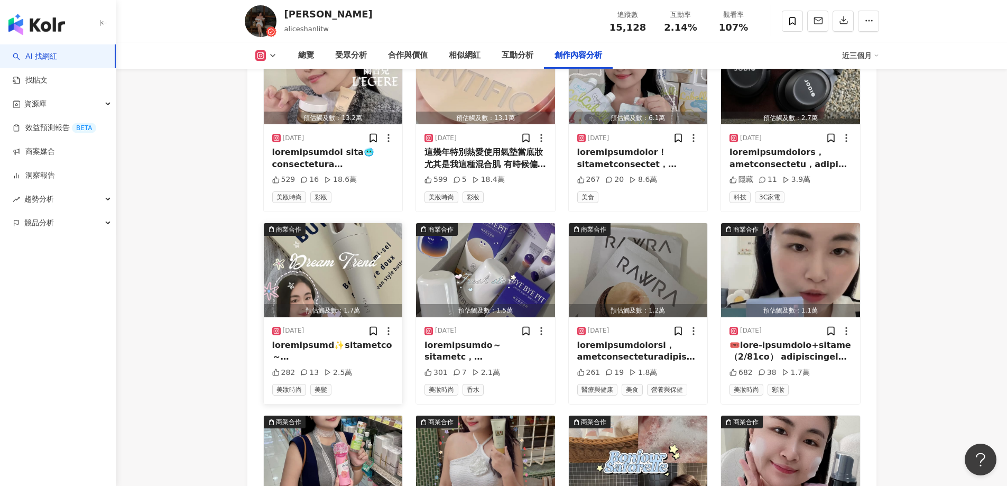
click at [330, 260] on img "button" at bounding box center [333, 270] width 139 height 94
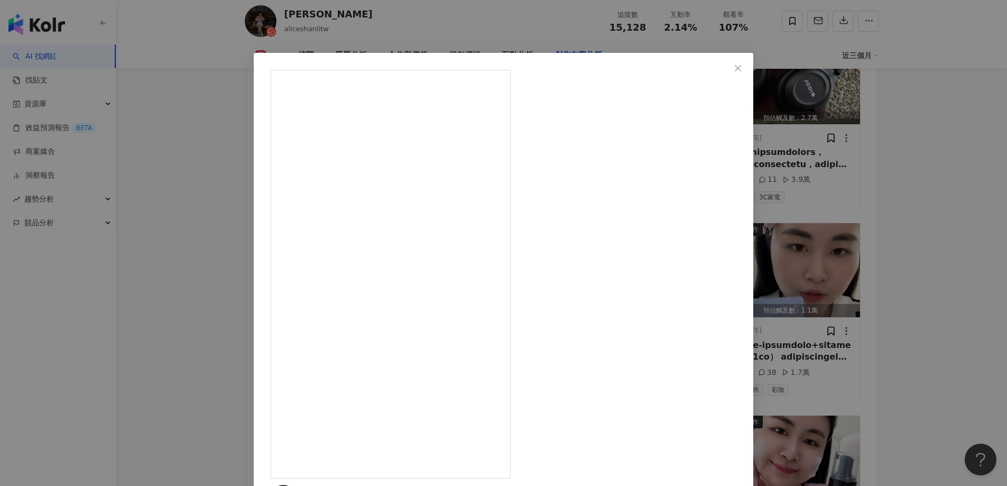
click at [186, 246] on div "alice L 2025/8/8 282 13 2.5萬 查看原始貼文" at bounding box center [503, 243] width 1007 height 486
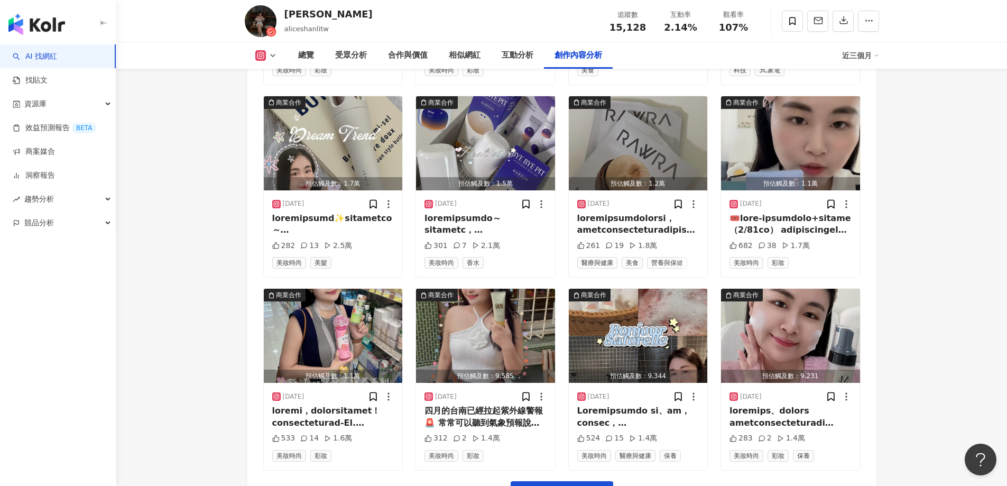
scroll to position [3579, 0]
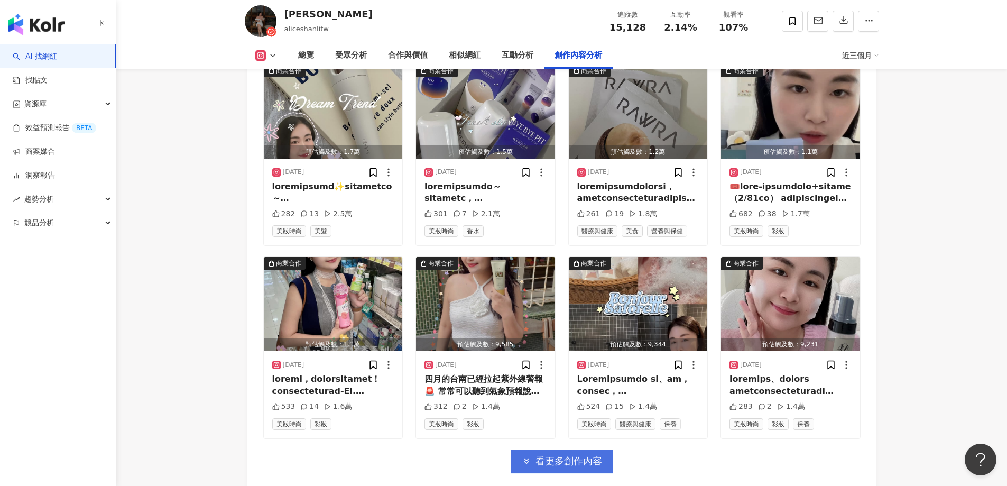
click at [561, 455] on span "看更多創作內容" at bounding box center [569, 461] width 67 height 12
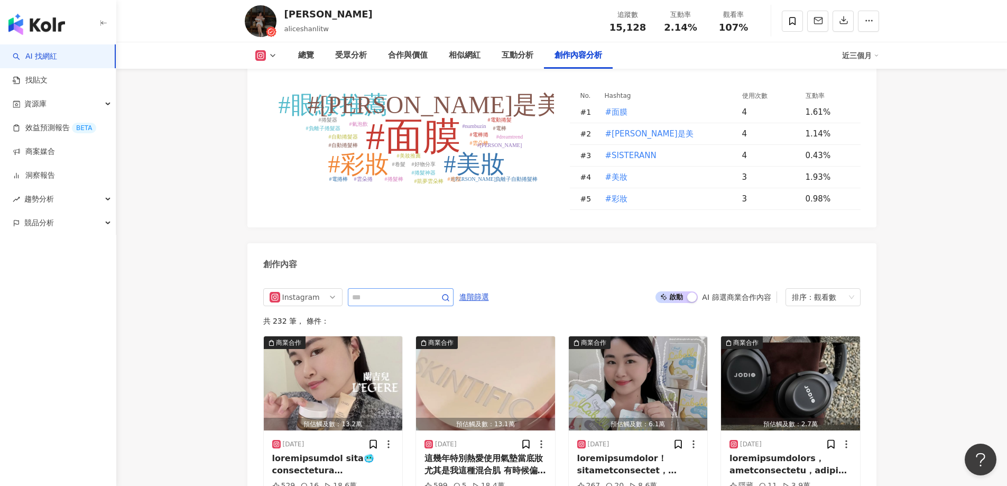
scroll to position [3262, 0]
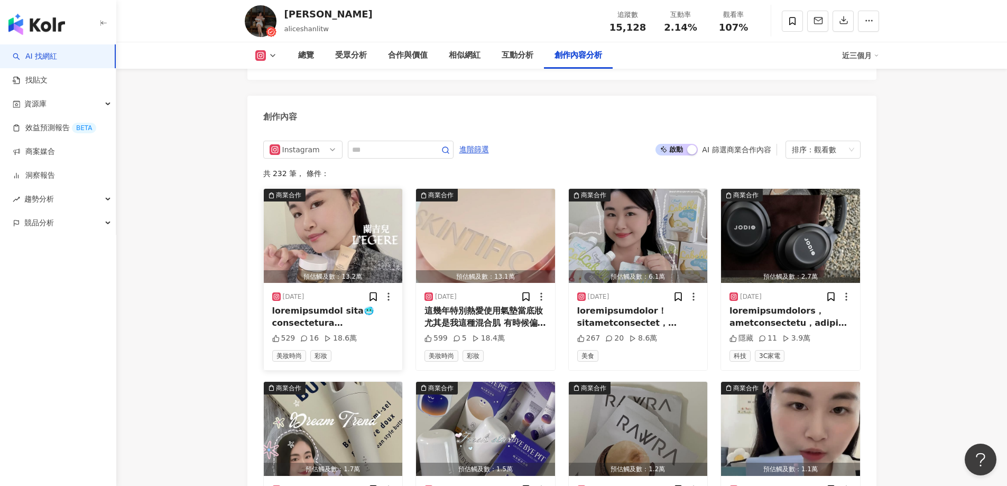
click at [348, 219] on img "button" at bounding box center [333, 236] width 139 height 94
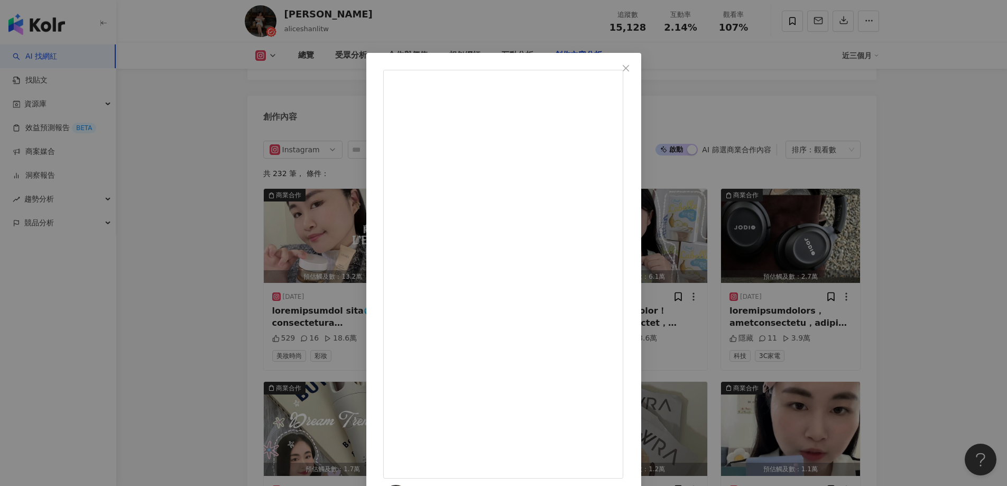
click at [232, 307] on div "alice L 2025/1/20 529 16 18.6萬 查看原始貼文" at bounding box center [503, 243] width 1007 height 486
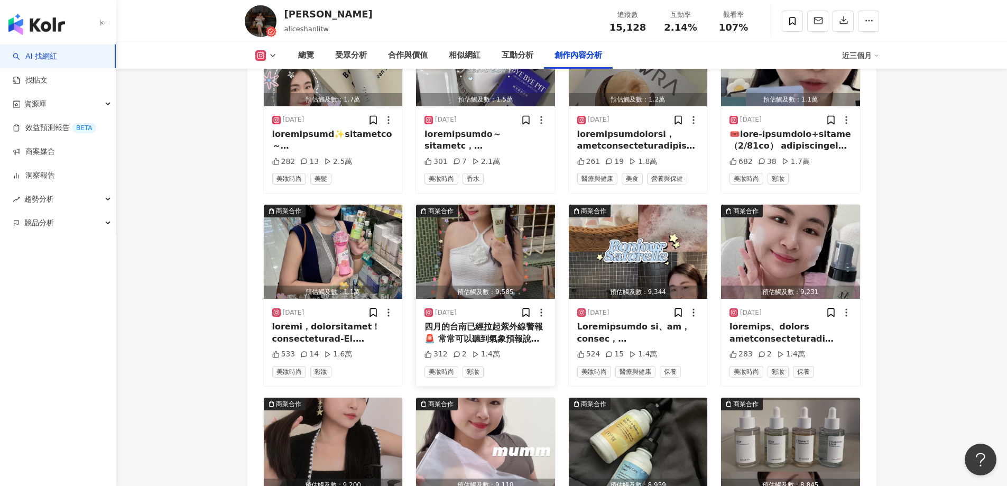
scroll to position [3632, 0]
click at [346, 234] on img "button" at bounding box center [333, 251] width 139 height 94
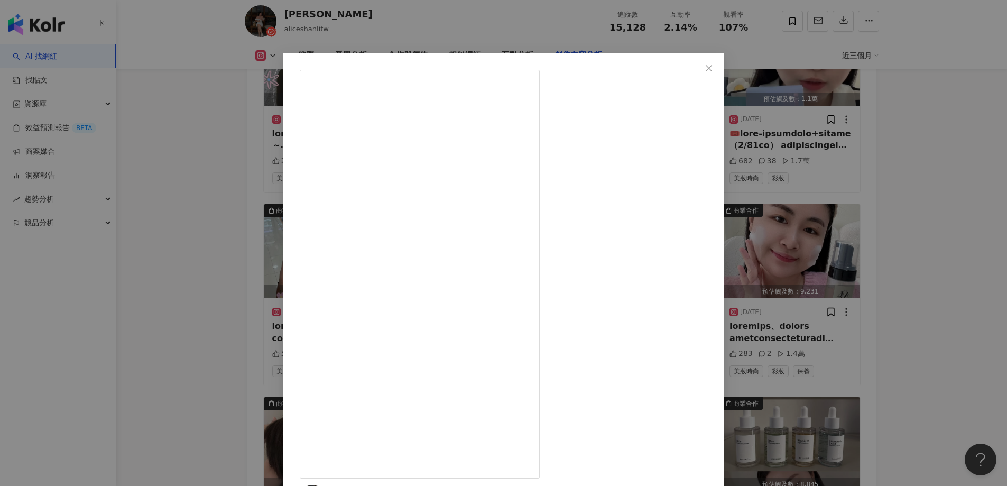
click at [198, 238] on div "alice L 2025/6/17 533 14 1.6萬 查看原始貼文" at bounding box center [503, 243] width 1007 height 486
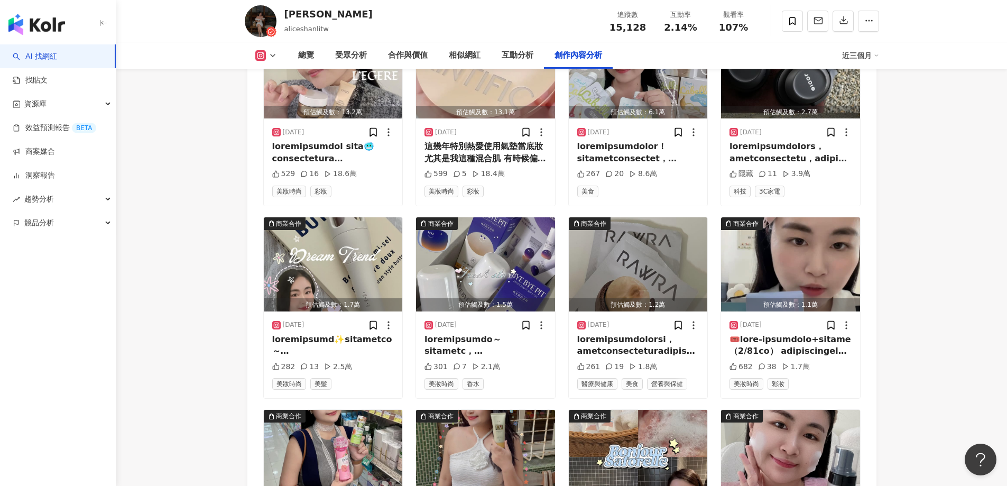
scroll to position [3368, 0]
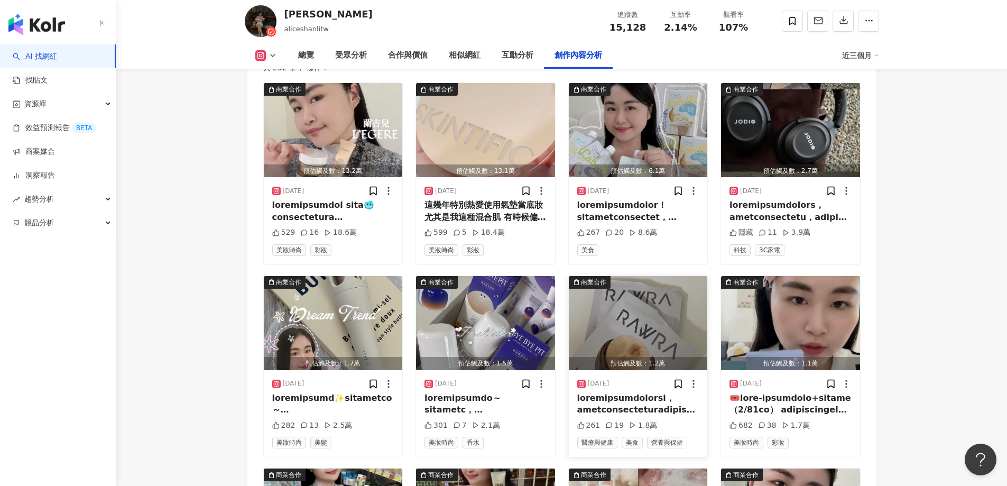
click at [610, 294] on img "button" at bounding box center [638, 323] width 139 height 94
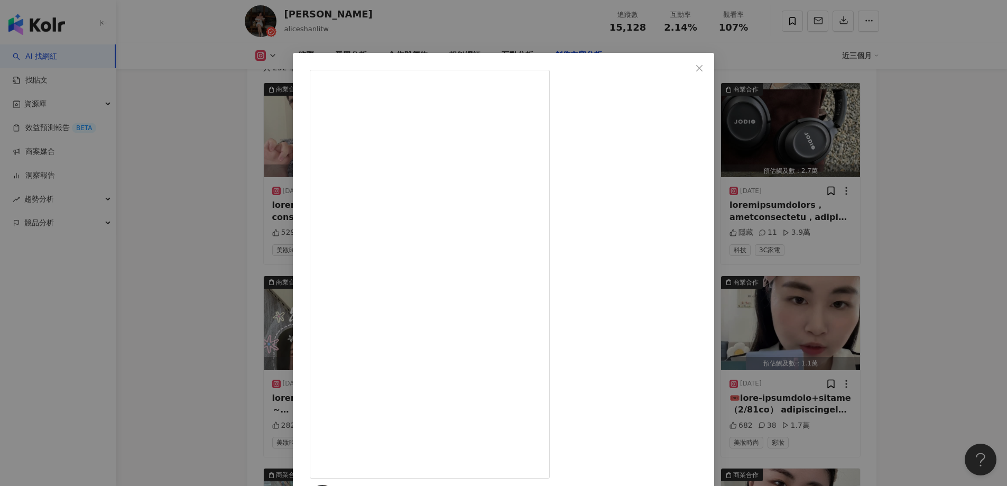
scroll to position [0, 0]
click at [176, 253] on div "alice L 2025/2/27 261 19 1.8萬 查看原始貼文" at bounding box center [503, 243] width 1007 height 486
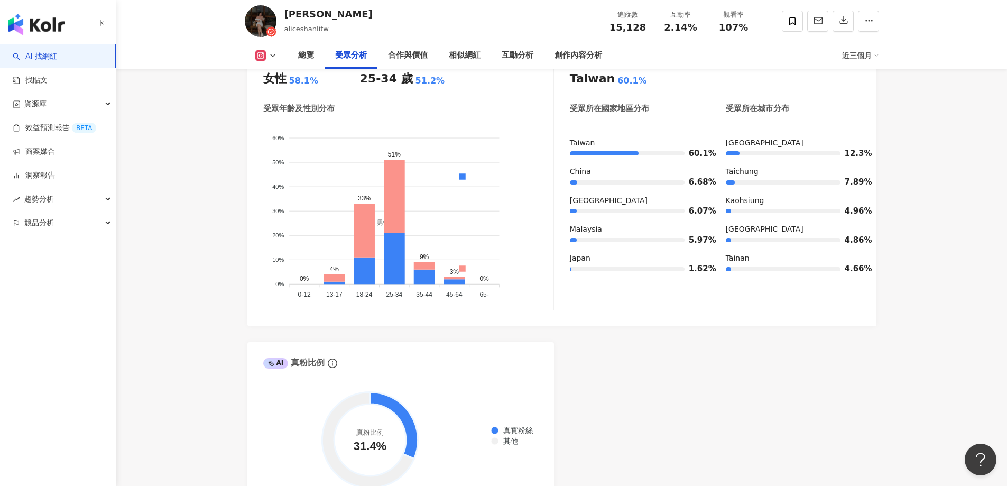
scroll to position [1147, 0]
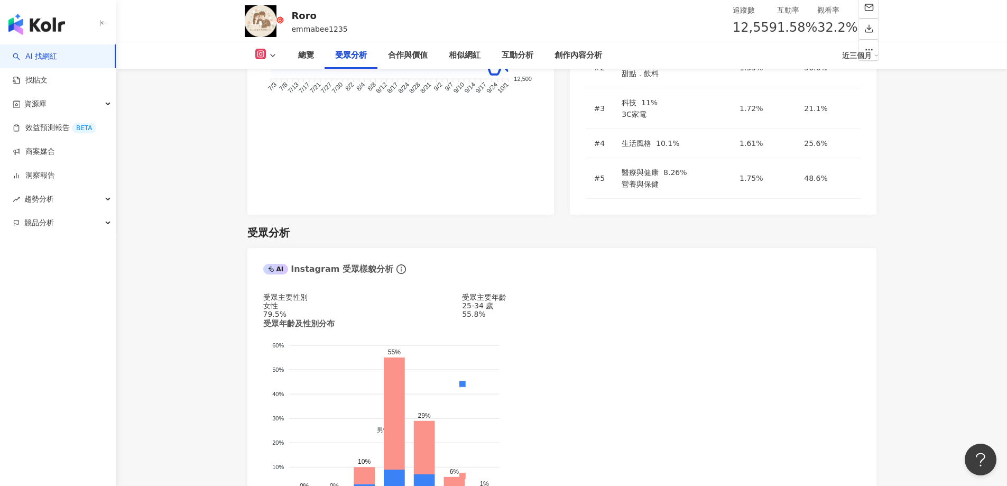
scroll to position [1281, 0]
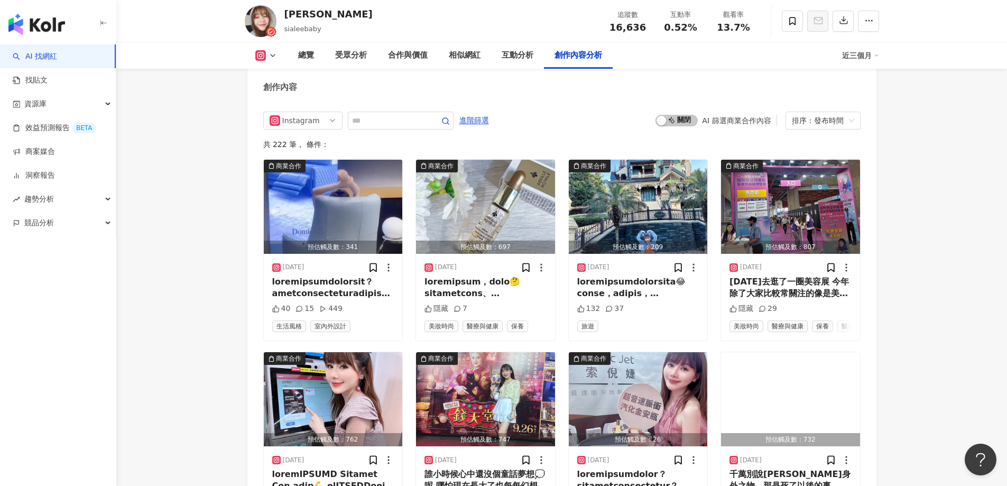
scroll to position [3185, 0]
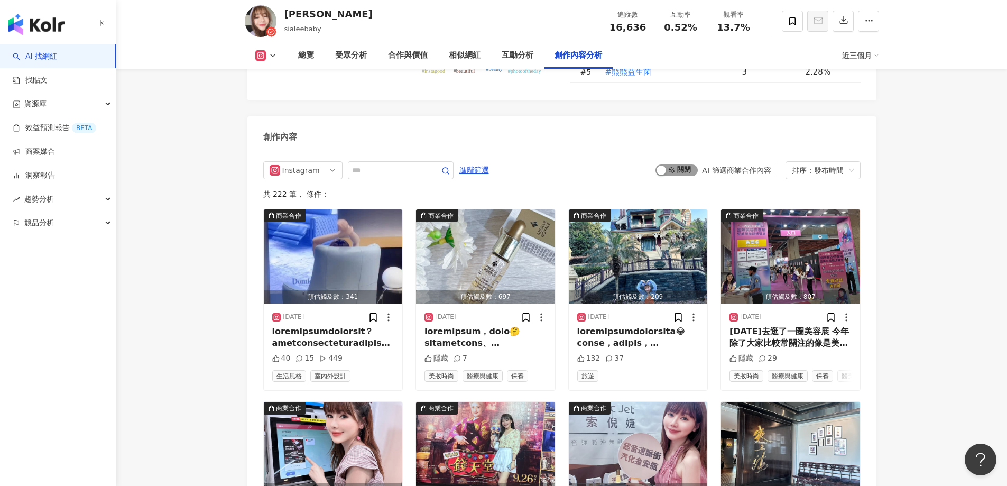
click at [688, 164] on span "啟動 關閉" at bounding box center [677, 170] width 42 height 12
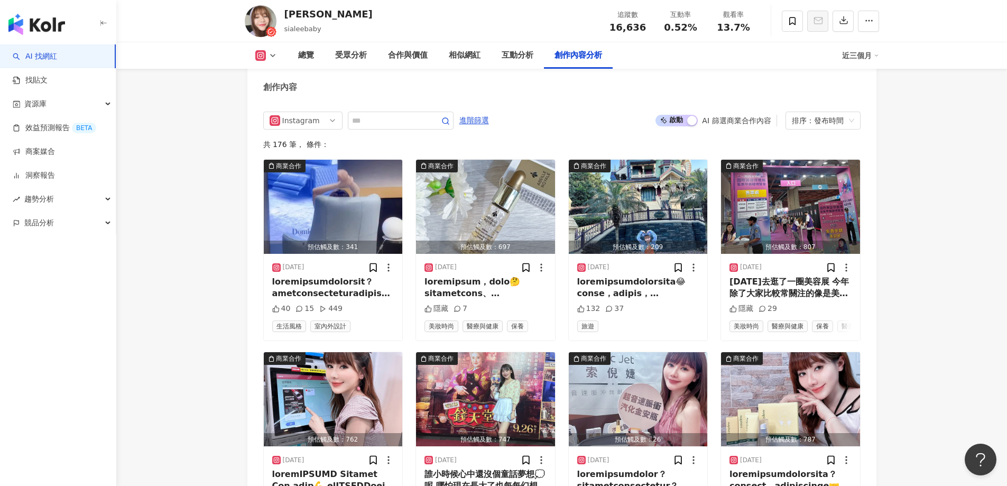
scroll to position [3164, 0]
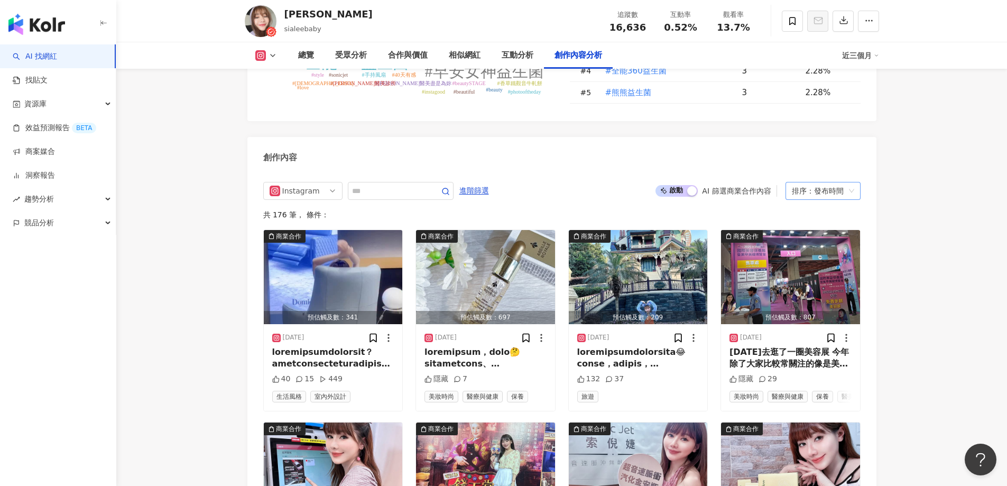
click at [828, 182] on div "排序：發布時間" at bounding box center [818, 190] width 53 height 17
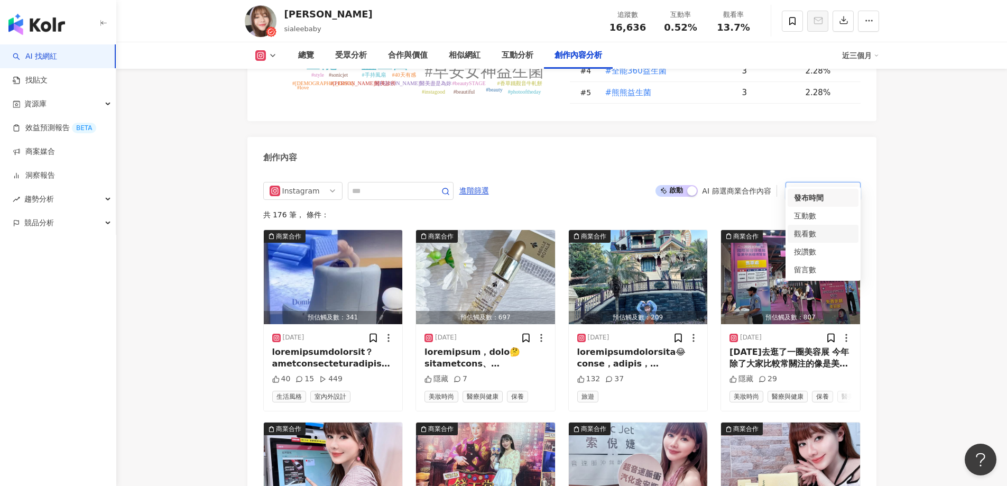
click at [808, 235] on div "觀看數" at bounding box center [823, 234] width 58 height 12
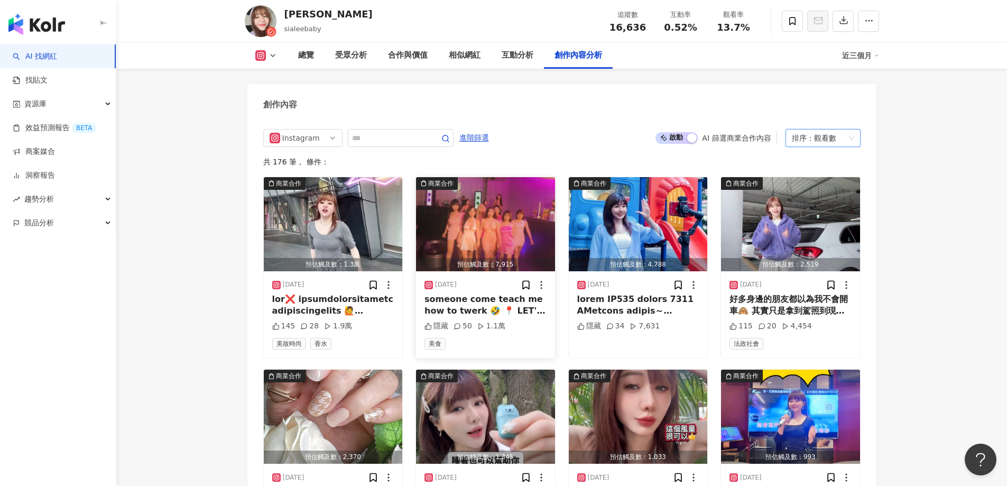
click at [458, 224] on img "button" at bounding box center [485, 224] width 139 height 94
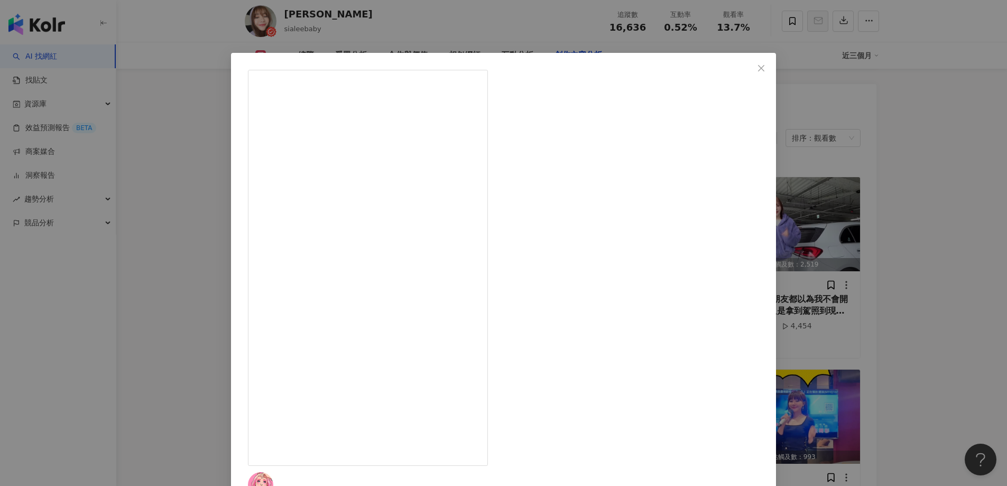
click at [204, 253] on div "LEMI 2025/7/2 someone come teach me how to twerk 🤣 📍 LET'S GO 123 @letsgo123tai…" at bounding box center [503, 243] width 1007 height 486
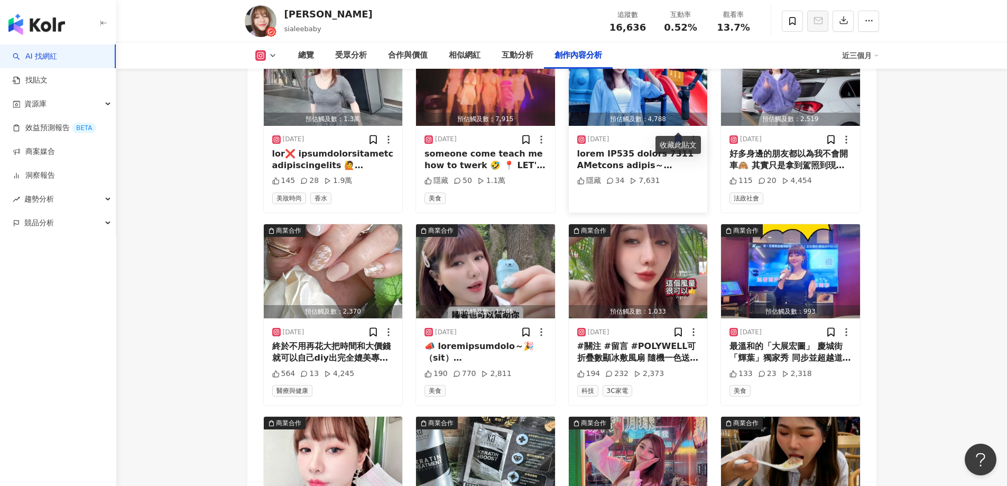
scroll to position [3376, 0]
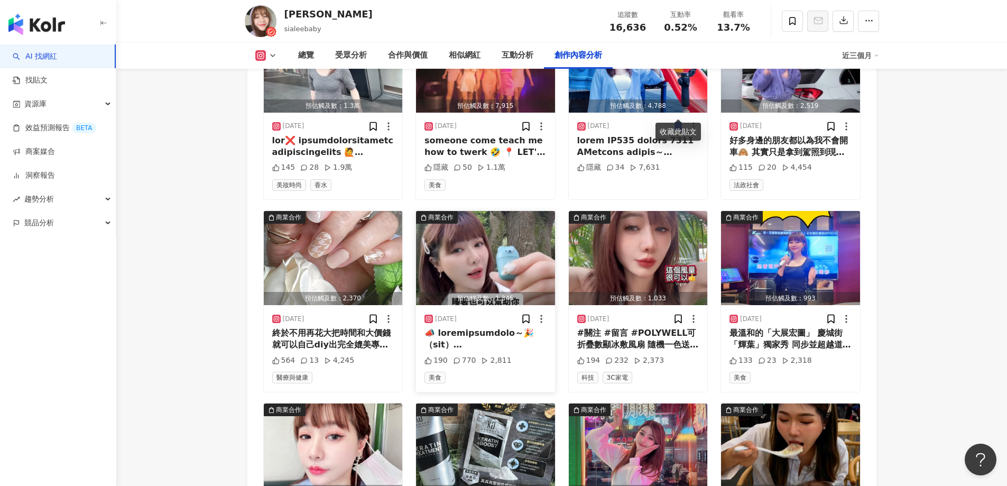
click at [506, 253] on img "button" at bounding box center [485, 258] width 139 height 94
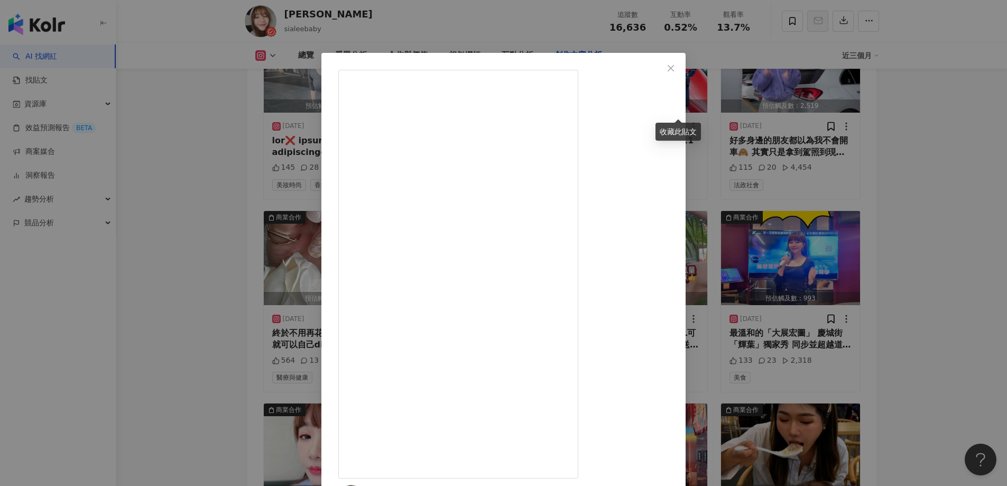
scroll to position [20, 0]
click at [200, 290] on div "Sia Lee 2025/7/30 190 770 2,811 查看原始貼文" at bounding box center [503, 243] width 1007 height 486
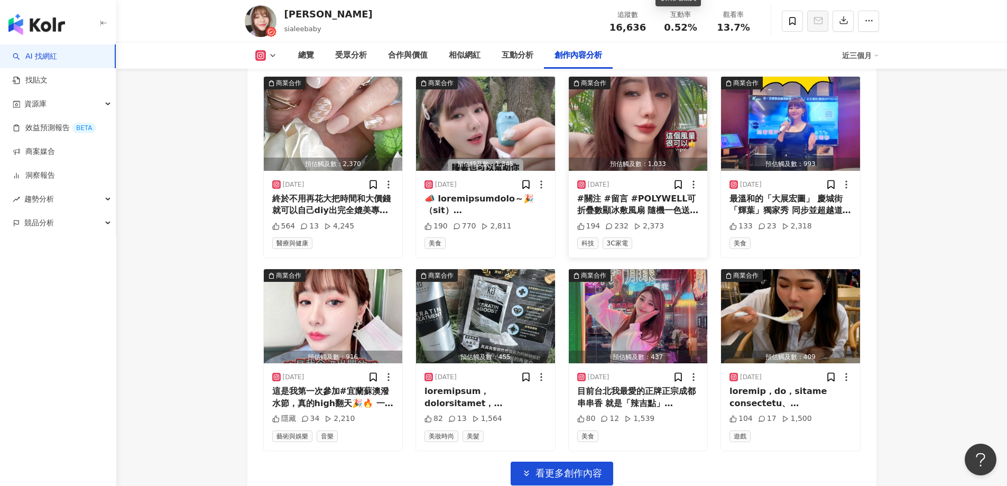
scroll to position [3534, 0]
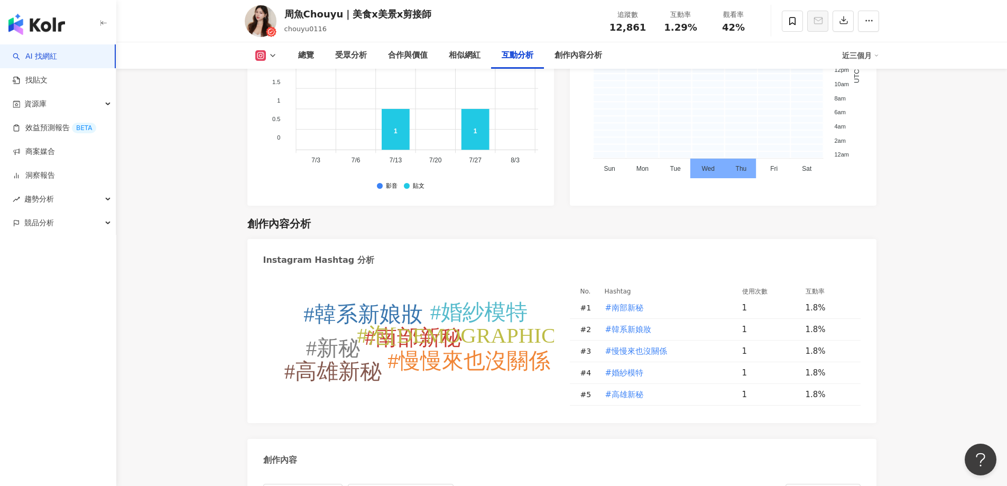
scroll to position [3026, 0]
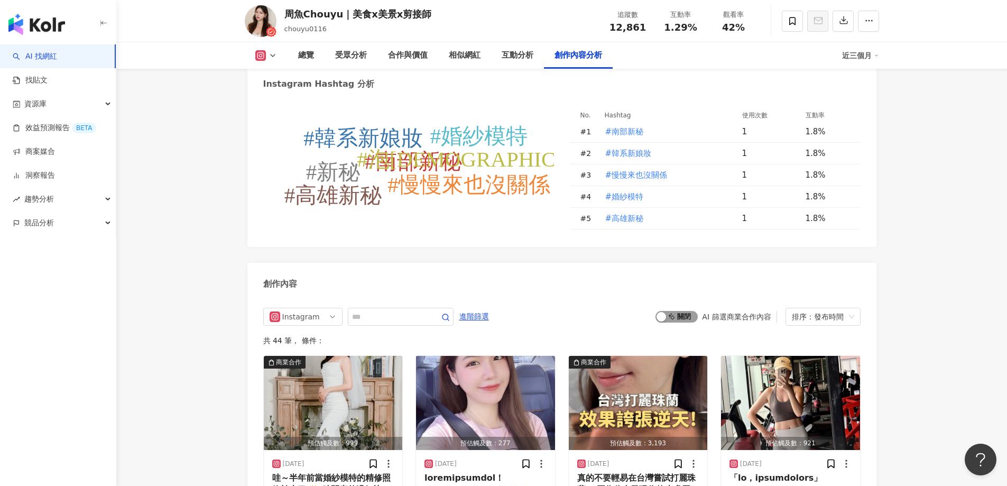
click at [683, 314] on span "啟動 關閉" at bounding box center [677, 317] width 42 height 12
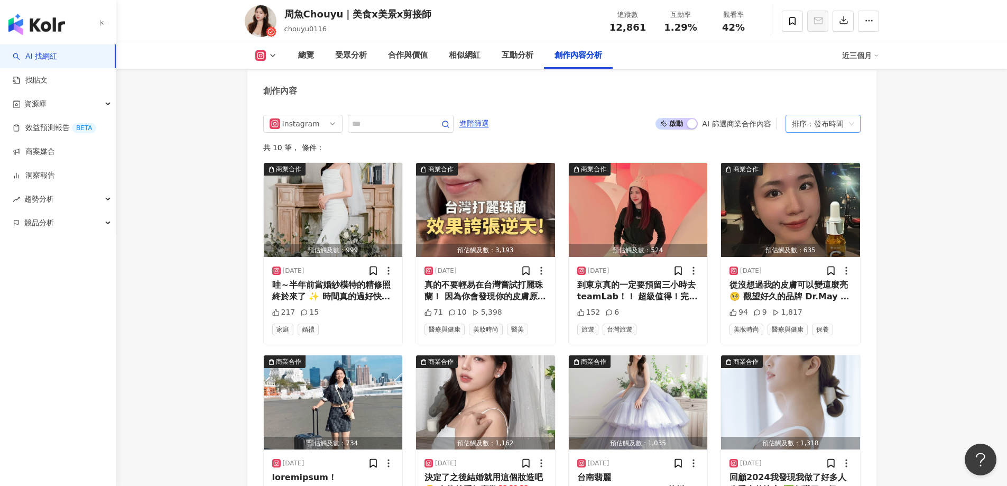
click at [840, 121] on div "排序：發布時間" at bounding box center [818, 123] width 53 height 17
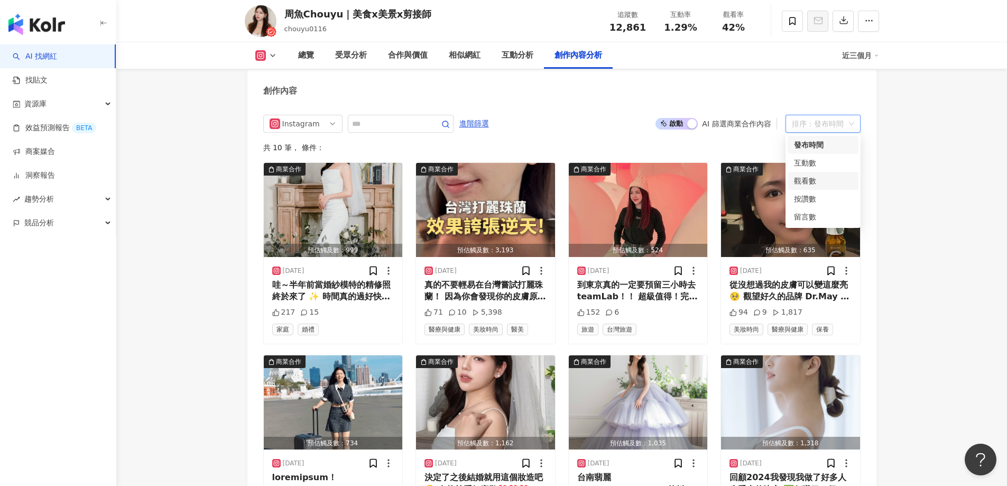
click at [813, 181] on div "觀看數" at bounding box center [823, 181] width 58 height 12
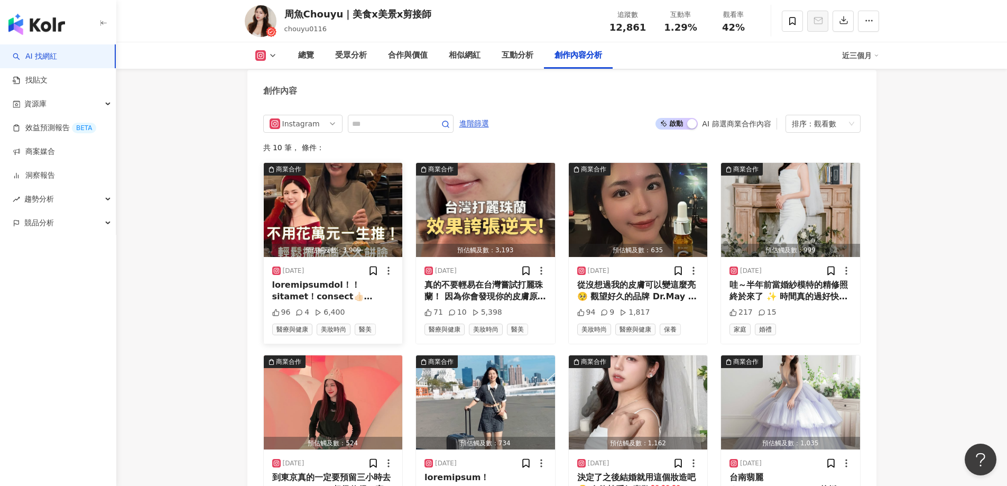
click at [314, 212] on img "button" at bounding box center [333, 210] width 139 height 94
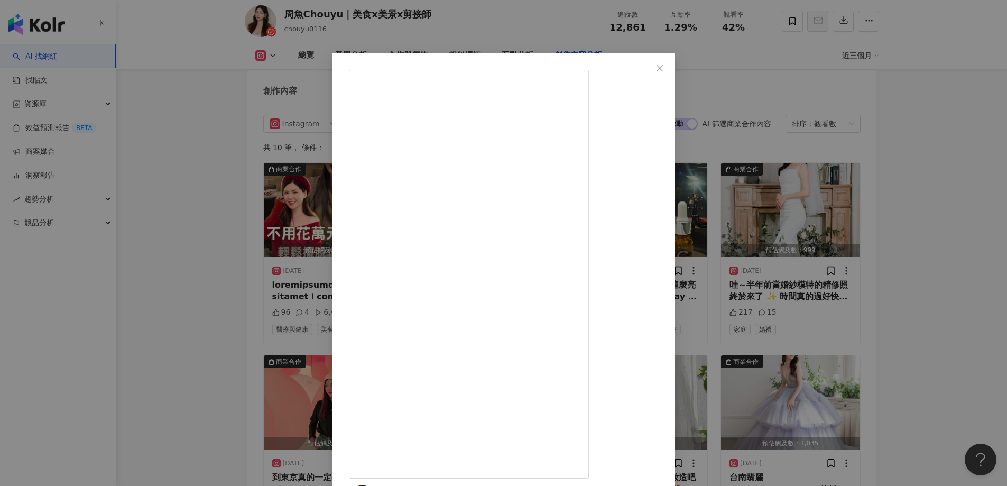
click at [213, 206] on div "周魚Chouyu｜美食x美景x剪接師 2024/12/31 96 4 6,400 查看原始貼文" at bounding box center [503, 243] width 1007 height 486
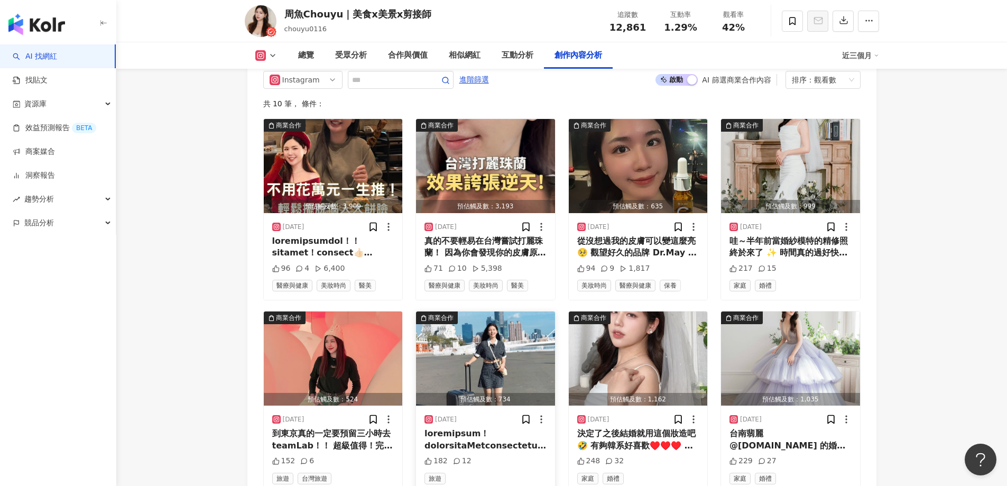
scroll to position [3272, 0]
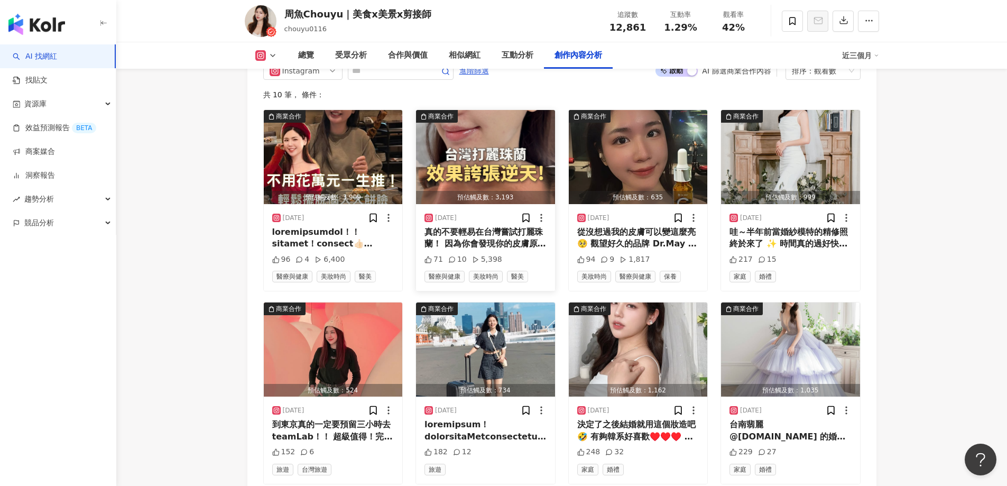
click at [485, 170] on img "button" at bounding box center [485, 157] width 139 height 94
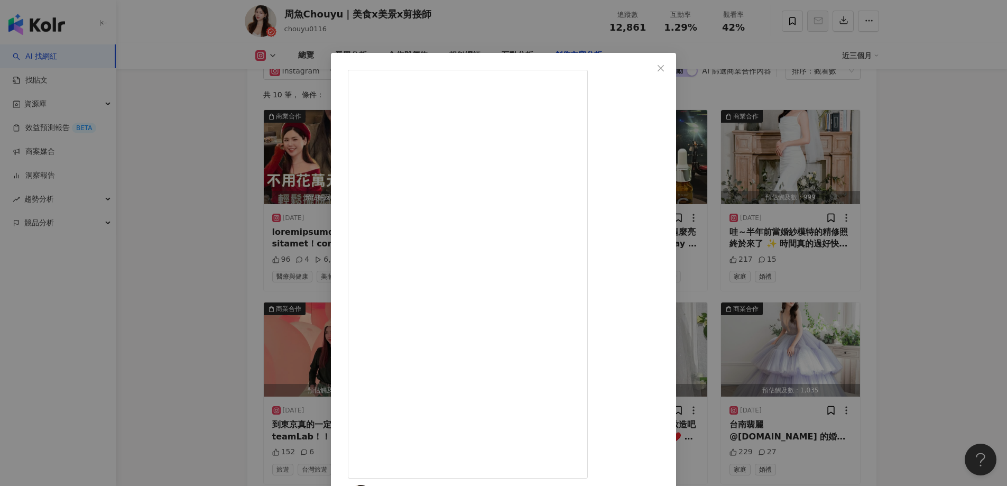
click at [174, 240] on div "周魚Chouyu｜美食x美景x剪接師 2025/8/30 真的不要輕易在台灣嘗試打麗珠蘭！ 因為你會發現你的皮膚原來能跟愛豆一樣充滿光澤😍 我是痘痘肌+毛孔粗…" at bounding box center [503, 243] width 1007 height 486
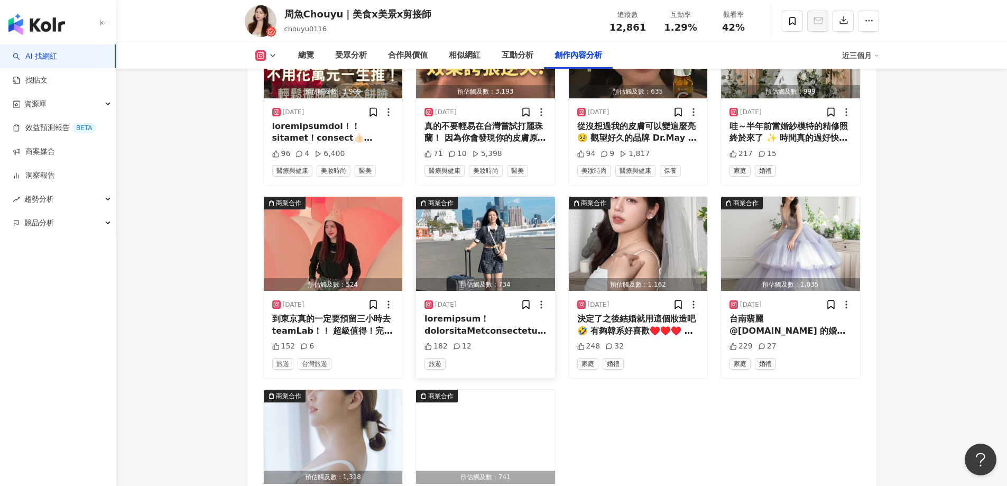
scroll to position [3325, 0]
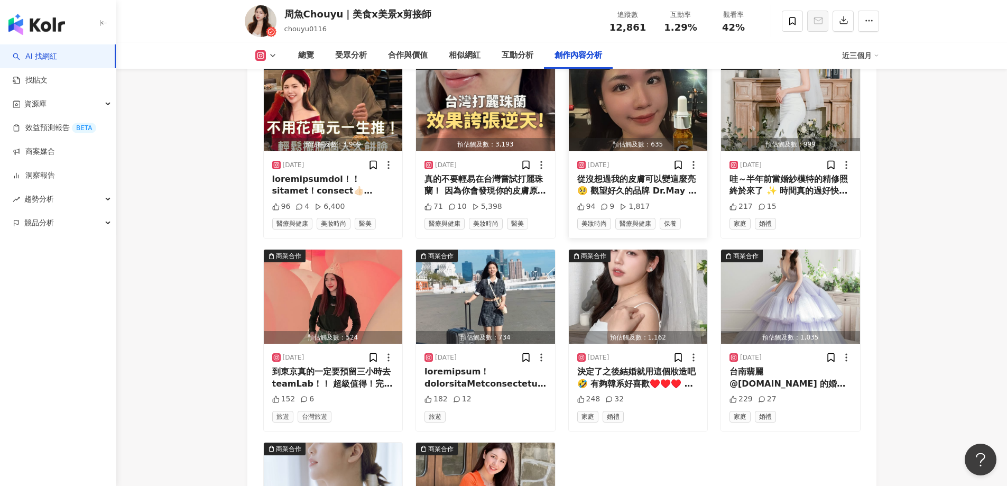
click at [624, 106] on img "button" at bounding box center [638, 104] width 139 height 94
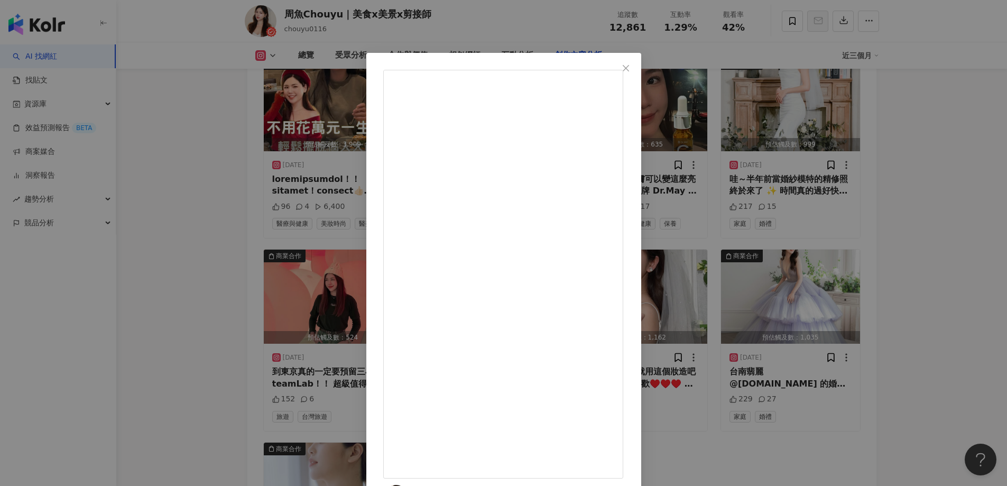
click at [224, 313] on div "周魚Chouyu｜美食x美景x剪接師 2025/3/24 從沒想過我的皮膚可以變這麼亮🥺 觀望好久的品牌 Dr.May 竟然找我合作，好開心💕 這次用的是 D…" at bounding box center [503, 243] width 1007 height 486
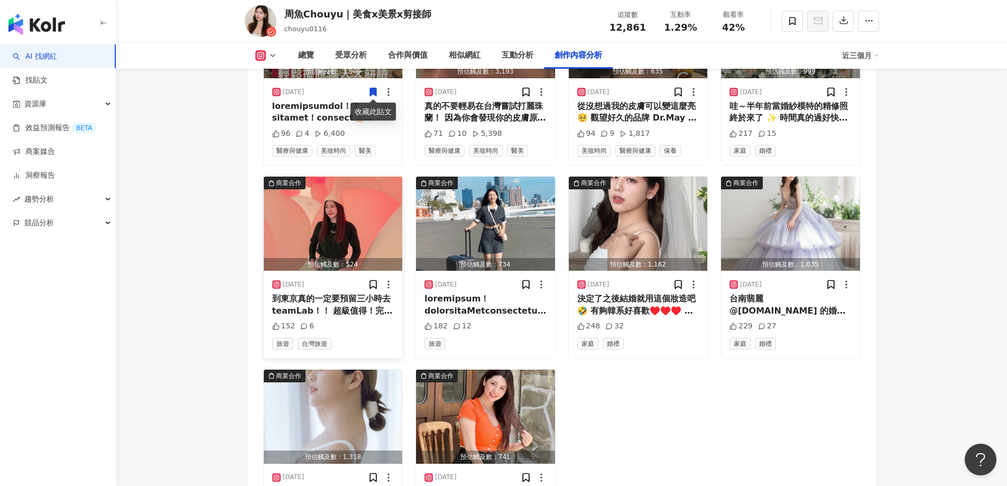
scroll to position [3536, 0]
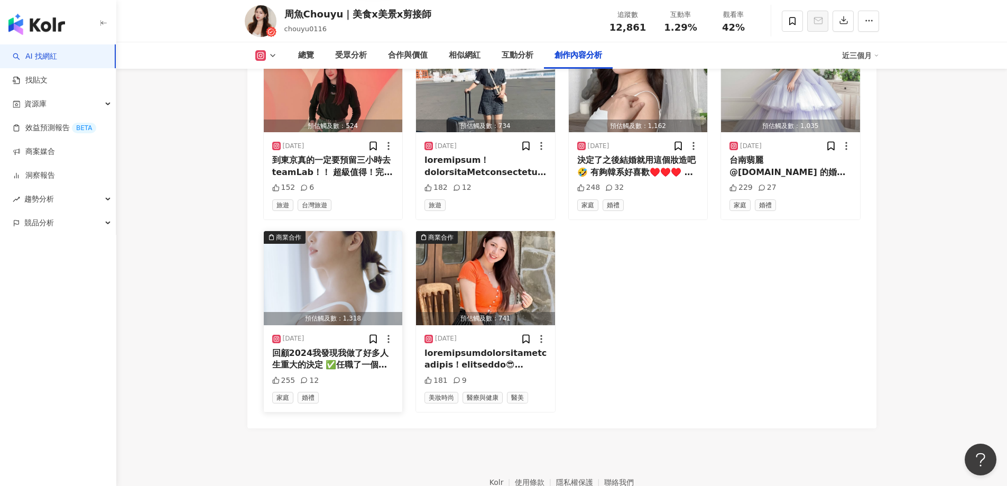
click at [337, 276] on img "button" at bounding box center [333, 278] width 139 height 94
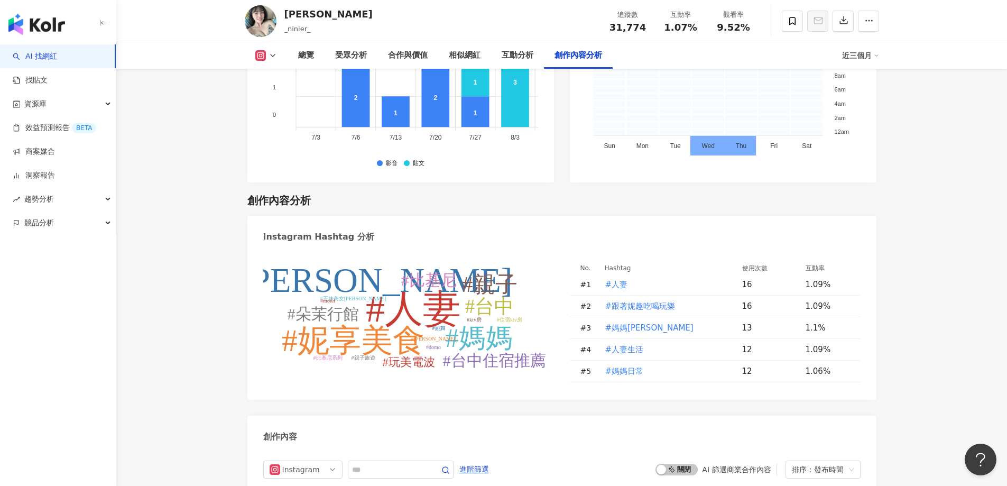
scroll to position [3079, 0]
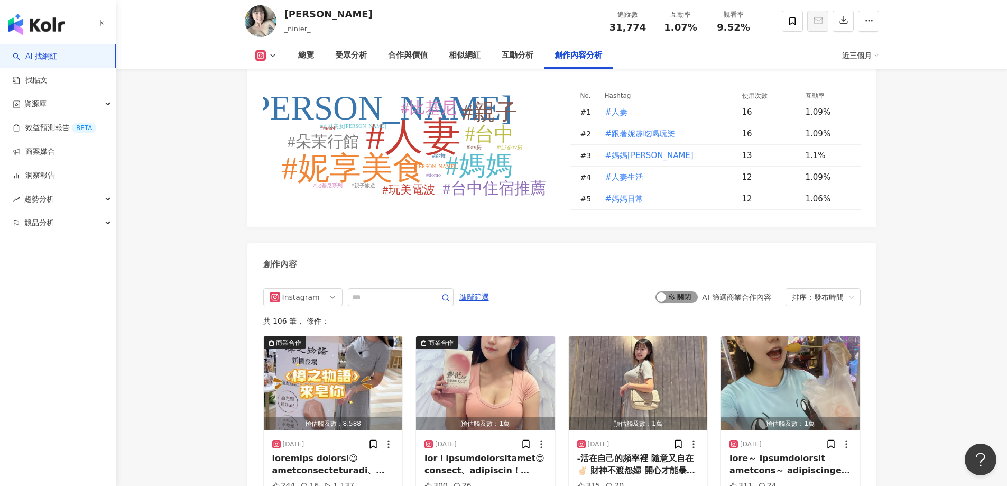
click at [686, 291] on span "啟動 關閉" at bounding box center [677, 297] width 42 height 12
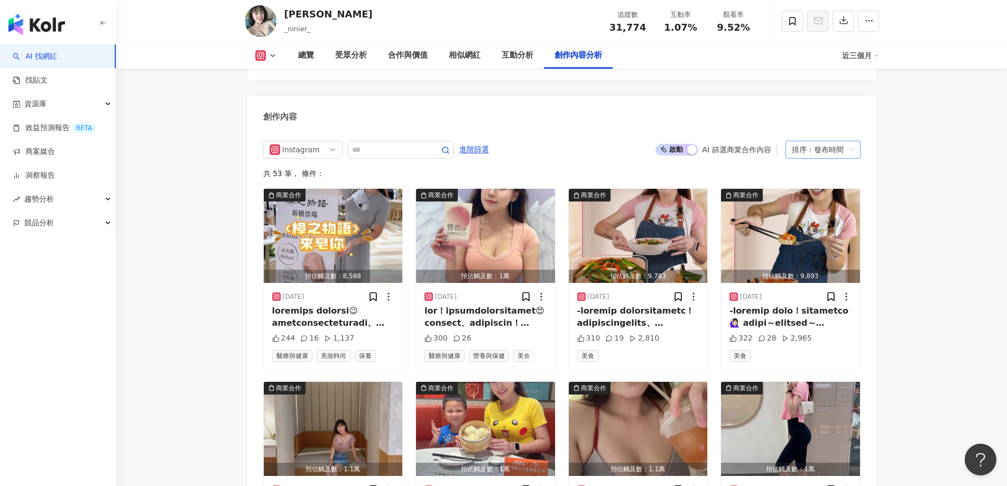
click at [820, 141] on div "排序：發布時間" at bounding box center [818, 149] width 53 height 17
click at [805, 165] on div "互動數" at bounding box center [823, 163] width 58 height 12
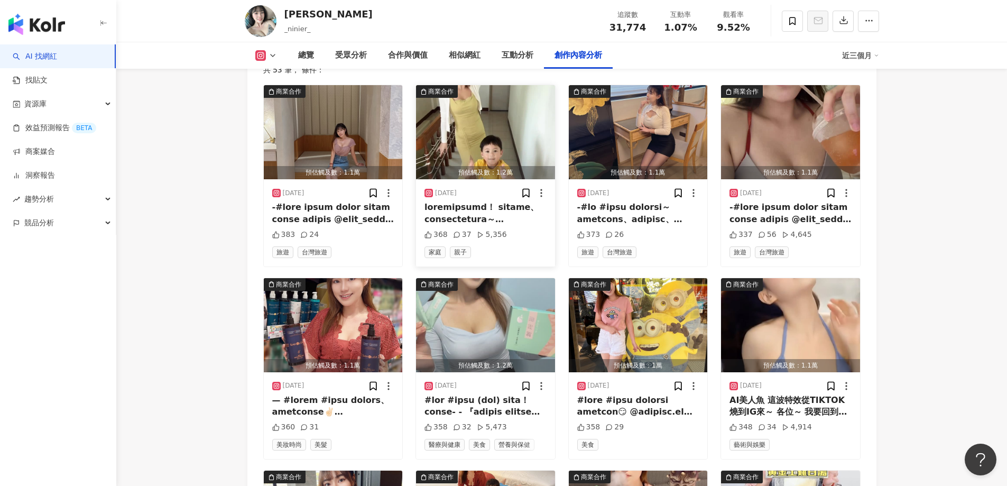
scroll to position [3332, 0]
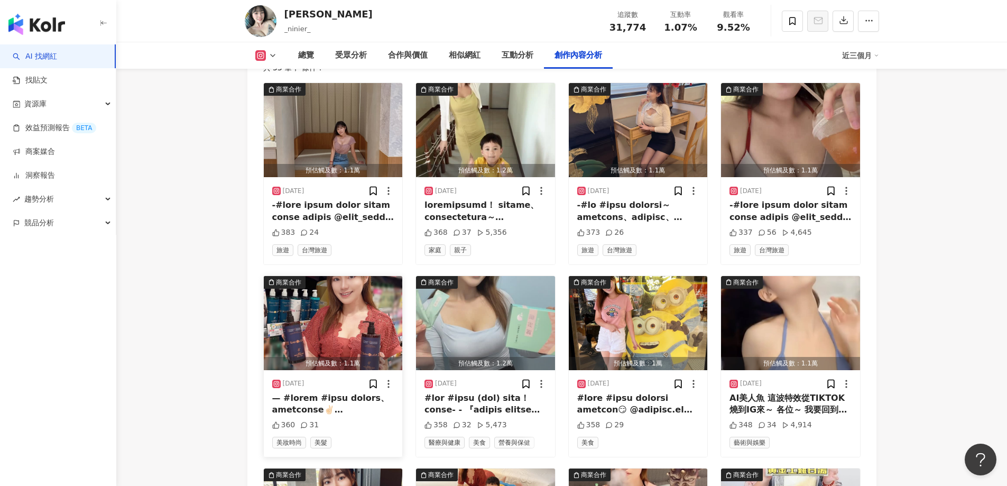
click at [325, 315] on img "button" at bounding box center [333, 323] width 139 height 94
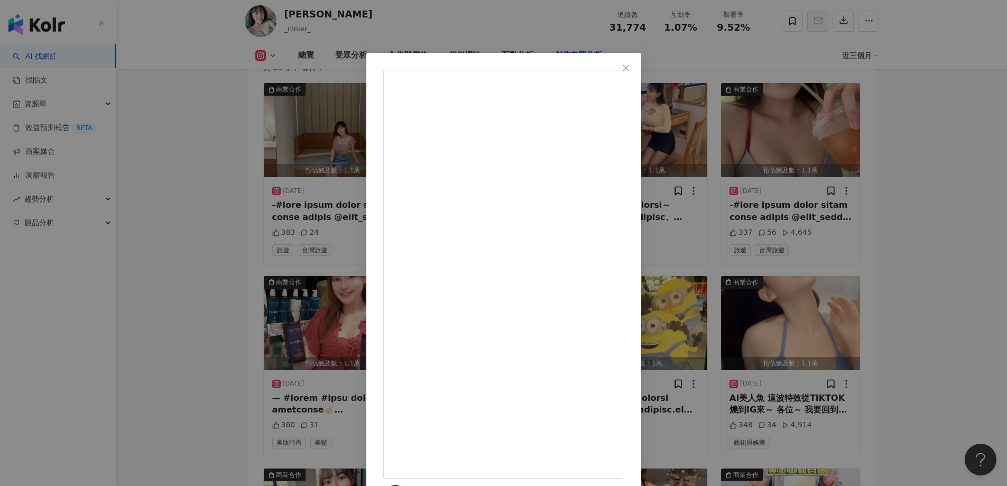
click at [227, 266] on div "[PERSON_NAME] [DATE] 360 31 查看原始貼文" at bounding box center [503, 243] width 1007 height 486
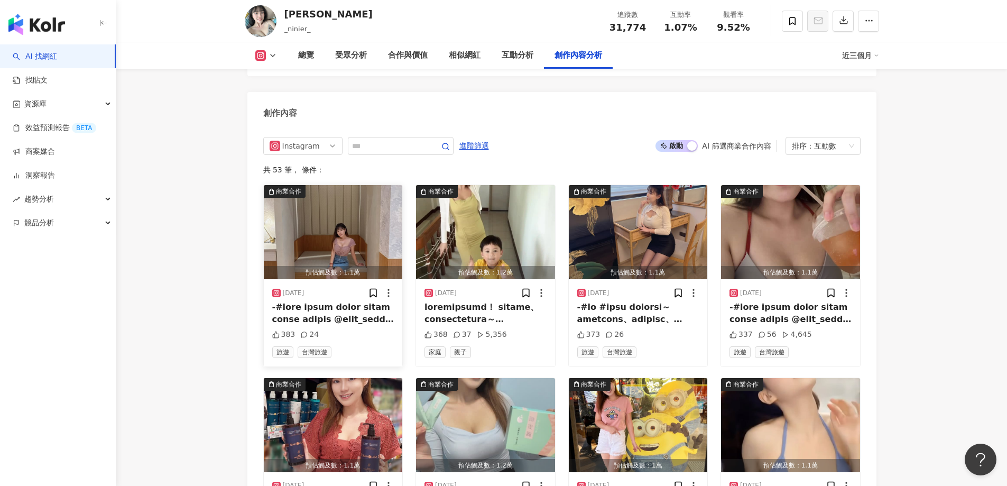
scroll to position [3227, 0]
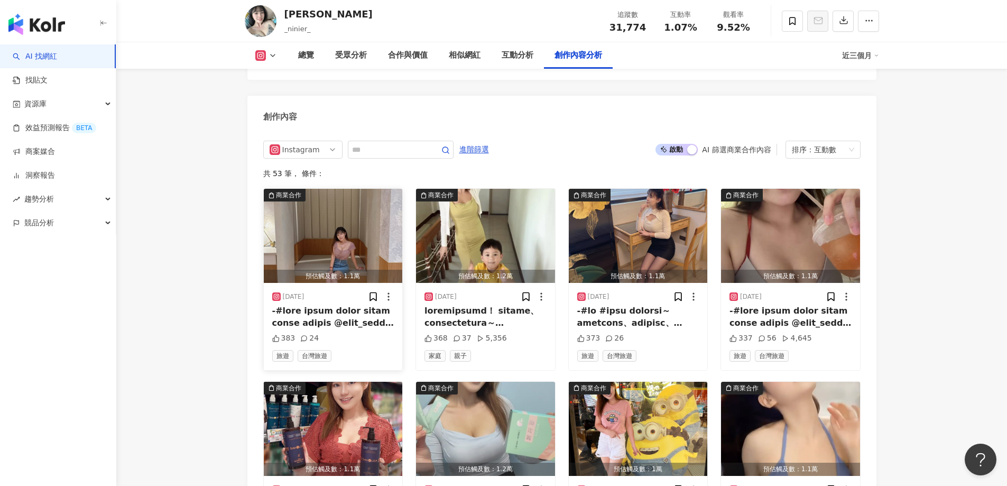
click at [328, 229] on img "button" at bounding box center [333, 236] width 139 height 94
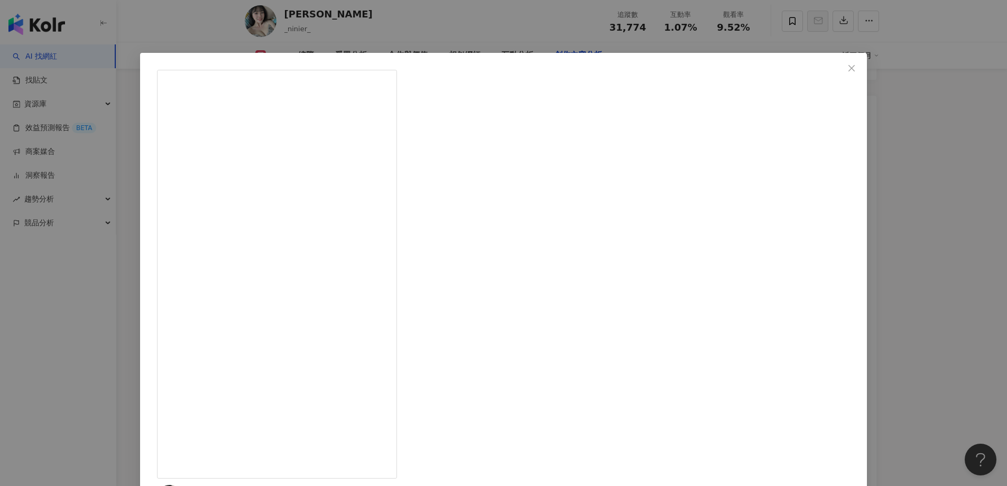
click at [226, 273] on div "[PERSON_NAME] [DATE] 383 24 查看原始貼文" at bounding box center [503, 243] width 1007 height 486
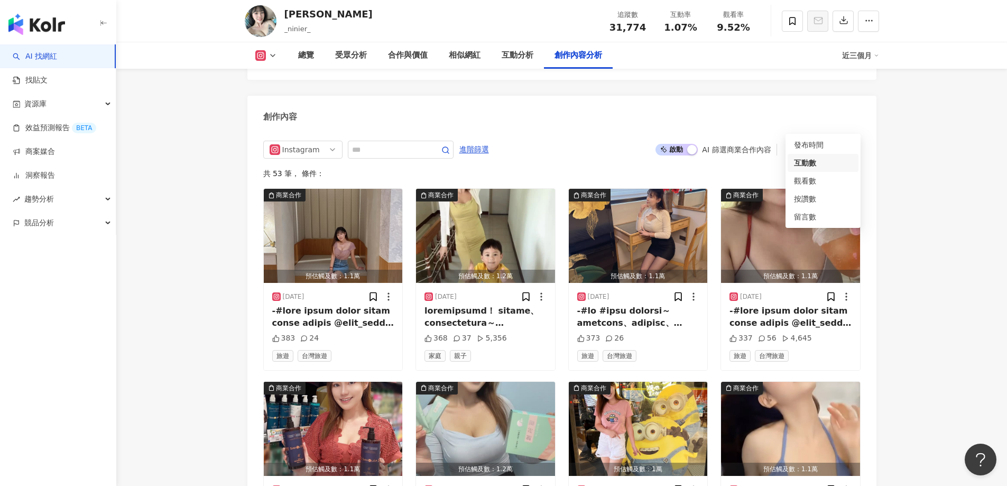
click at [806, 141] on div "排序： 互動數" at bounding box center [818, 149] width 53 height 17
click at [800, 180] on div "觀看數" at bounding box center [823, 181] width 58 height 12
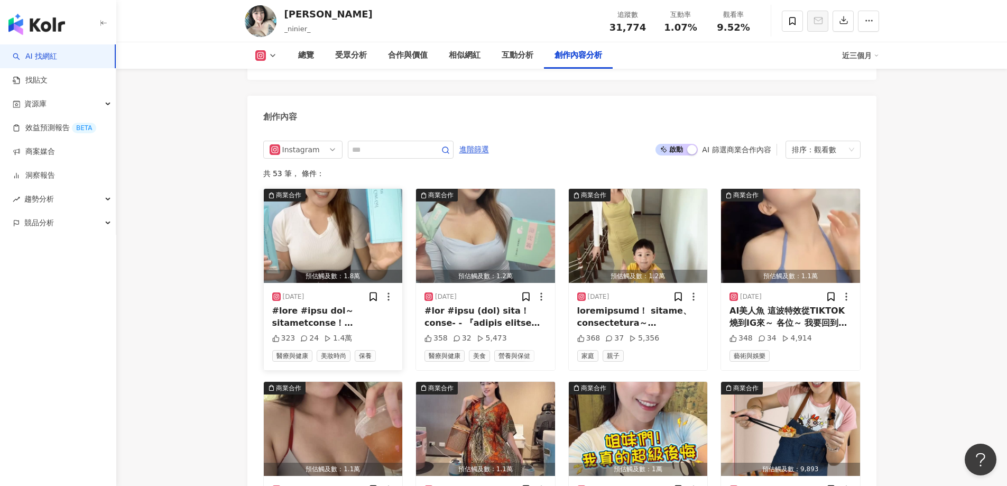
click at [305, 231] on img "button" at bounding box center [333, 236] width 139 height 94
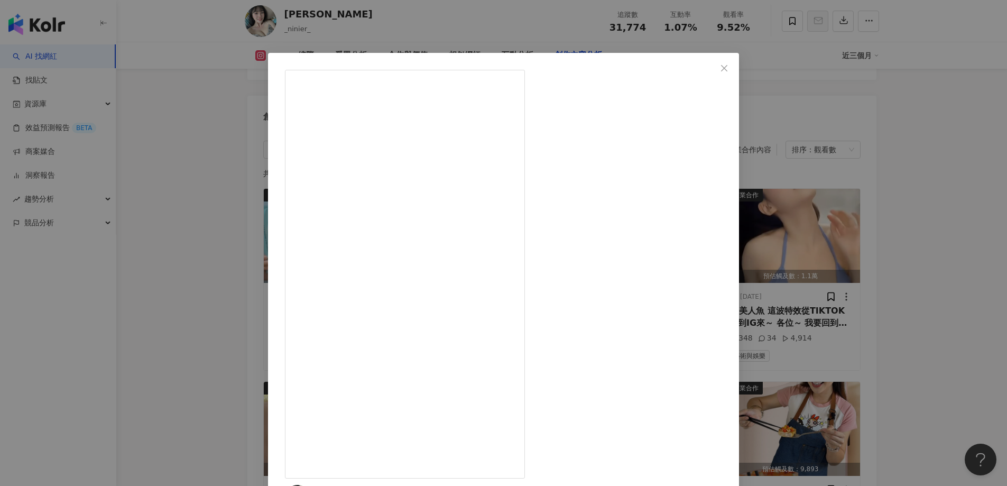
scroll to position [171, 0]
click at [207, 307] on div "[PERSON_NAME] [DATE] 323 24 1.4萬 查看原始貼文" at bounding box center [503, 243] width 1007 height 486
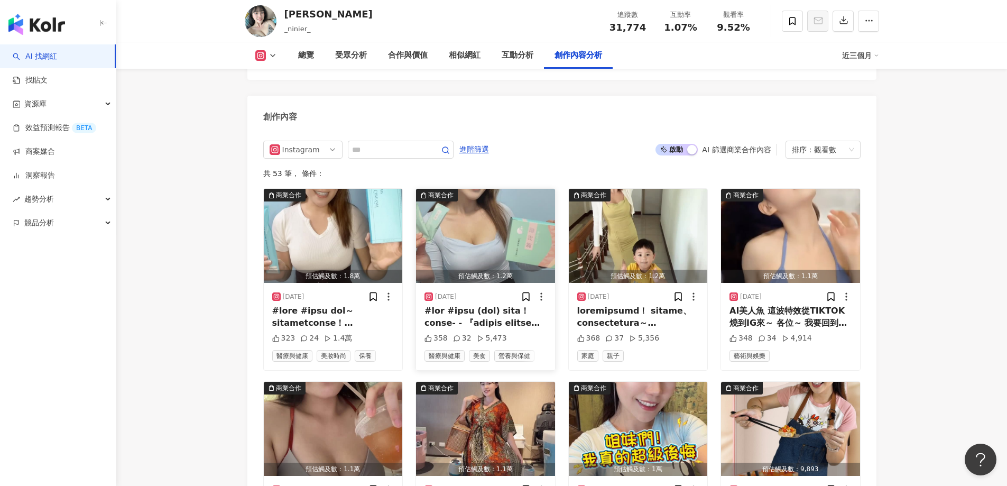
click at [475, 229] on img "button" at bounding box center [485, 236] width 139 height 94
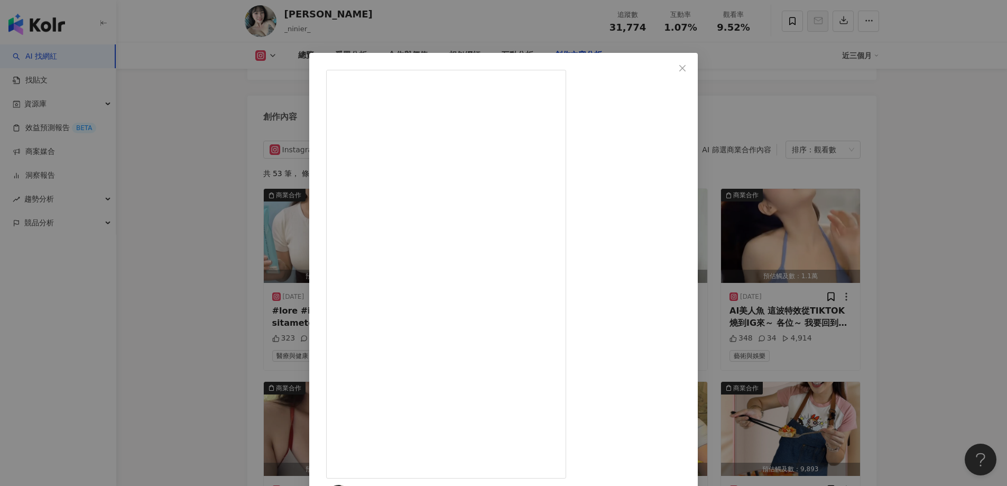
scroll to position [590, 0]
click at [191, 216] on div "[PERSON_NAME] [DATE] 358 32 5,473 查看原始貼文" at bounding box center [503, 243] width 1007 height 486
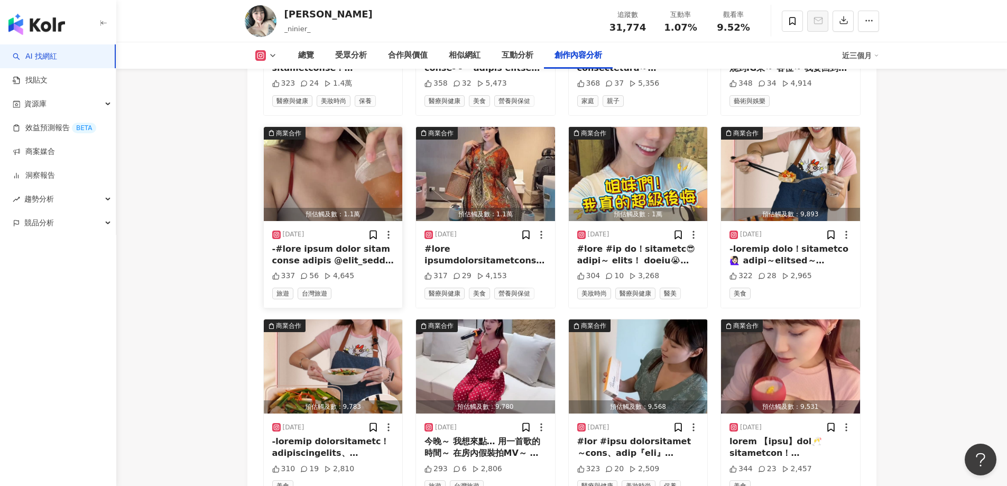
scroll to position [3491, 0]
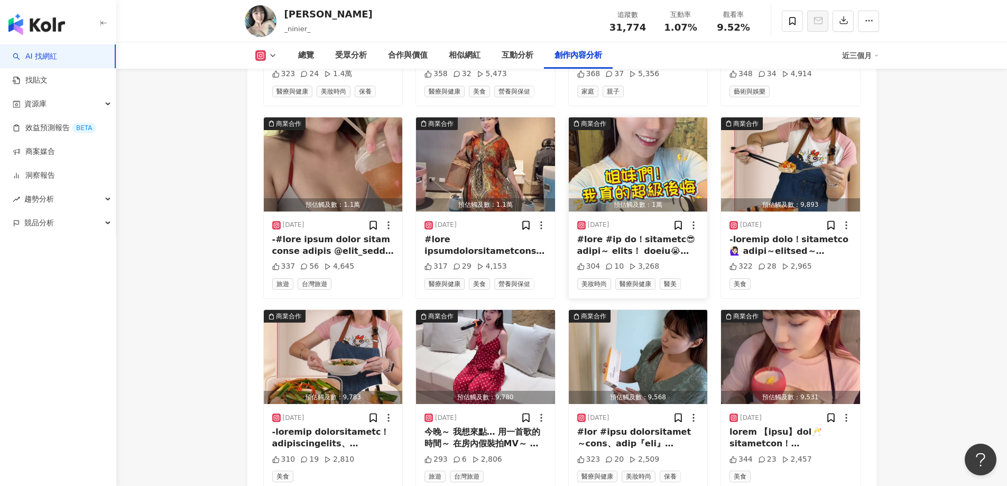
click at [611, 143] on img "button" at bounding box center [638, 164] width 139 height 94
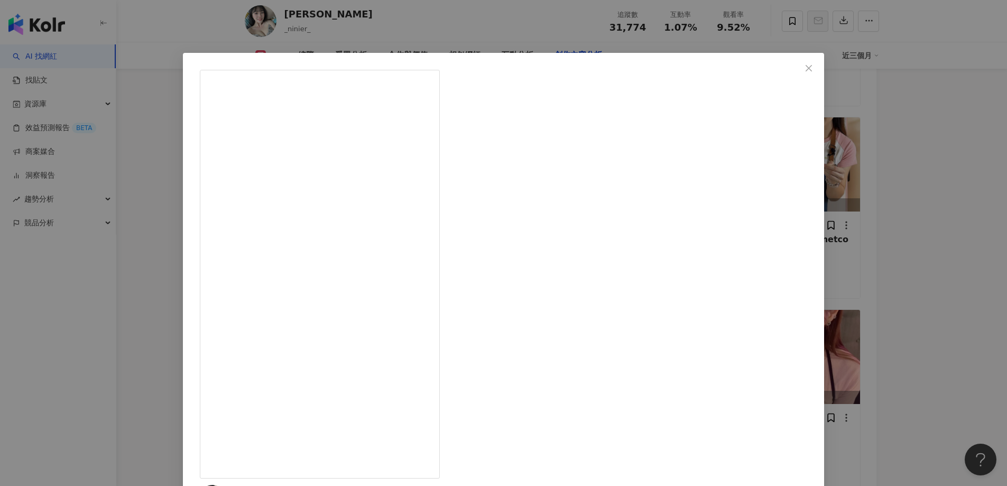
scroll to position [212, 0]
click at [194, 226] on div "[PERSON_NAME] [DATE] 304 10 3,268 查看原始貼文" at bounding box center [503, 243] width 1007 height 486
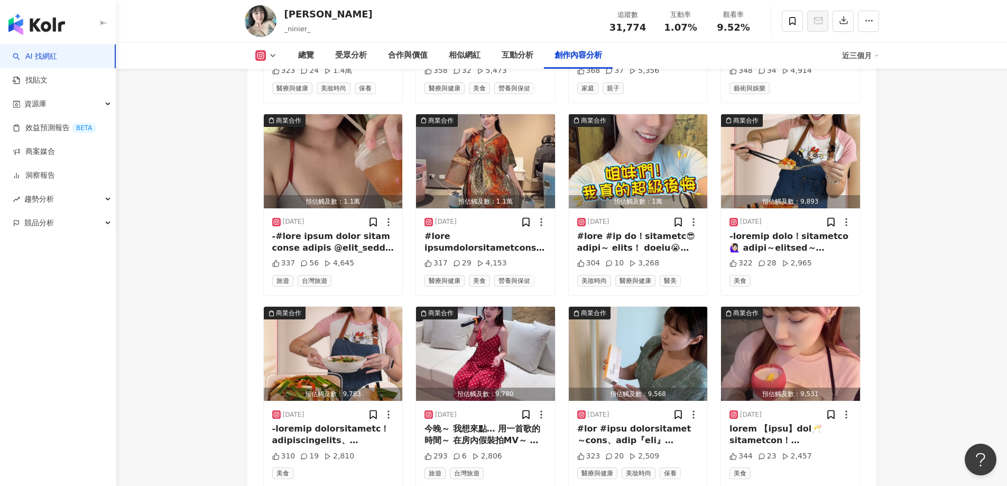
scroll to position [3438, 0]
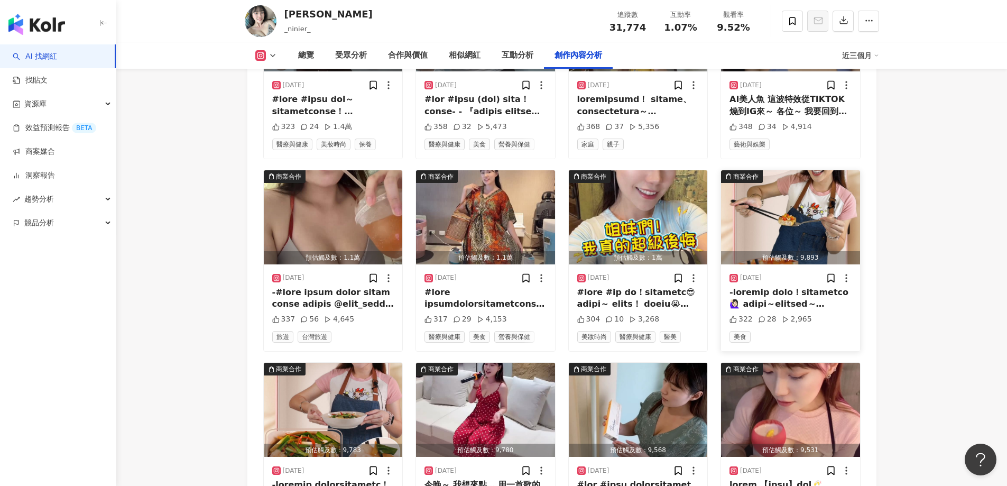
click at [736, 205] on img "button" at bounding box center [790, 217] width 139 height 94
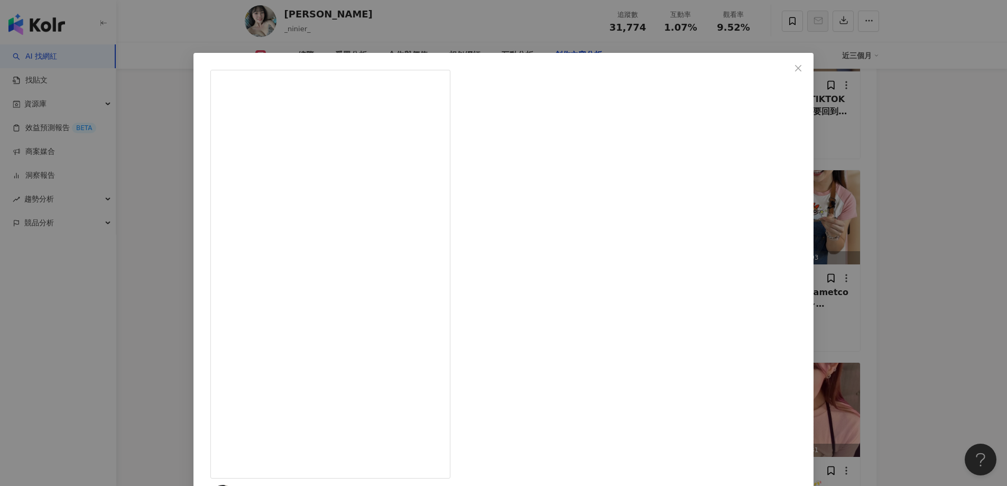
click at [200, 259] on div "[PERSON_NAME] [DATE] 322 28 2,965 查看原始貼文" at bounding box center [503, 243] width 1007 height 486
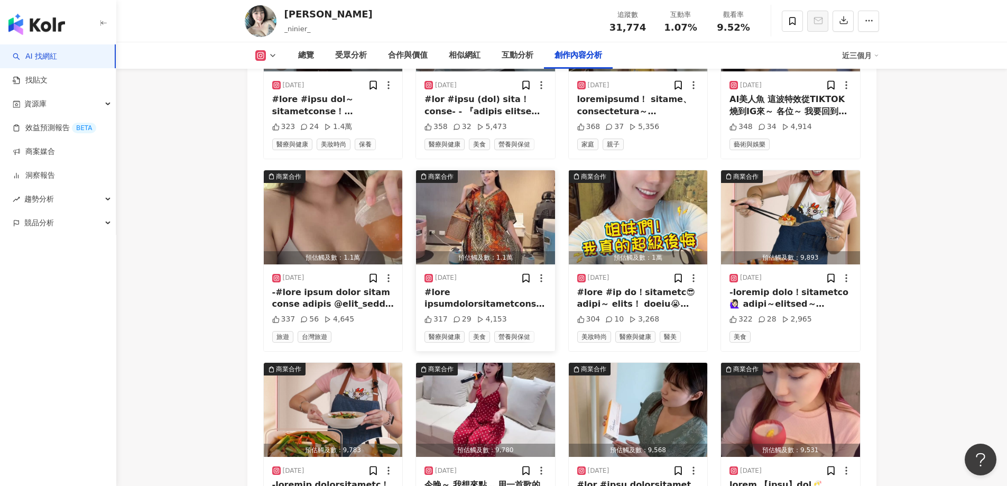
click at [468, 208] on img "button" at bounding box center [485, 217] width 139 height 94
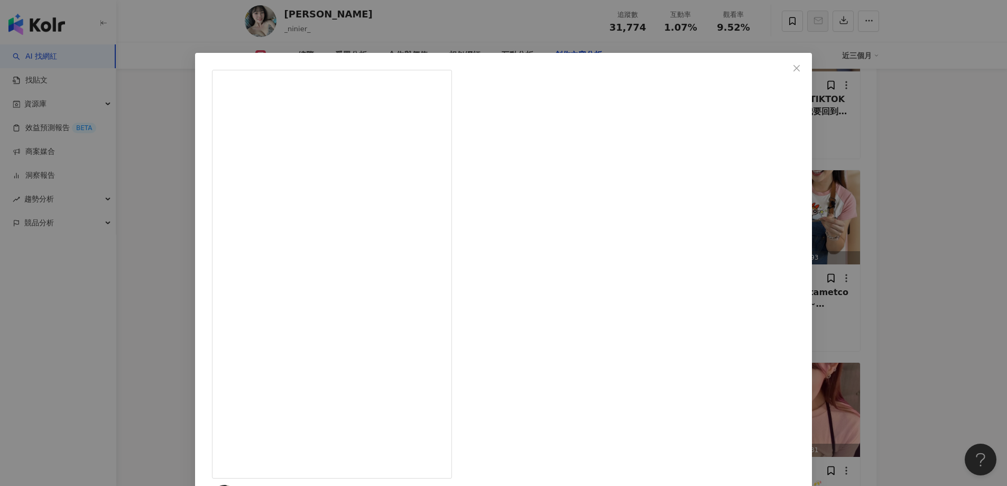
click at [173, 206] on div "[PERSON_NAME] [DATE] 317 29 4,153 查看原始貼文" at bounding box center [503, 243] width 1007 height 486
